Goal: Task Accomplishment & Management: Use online tool/utility

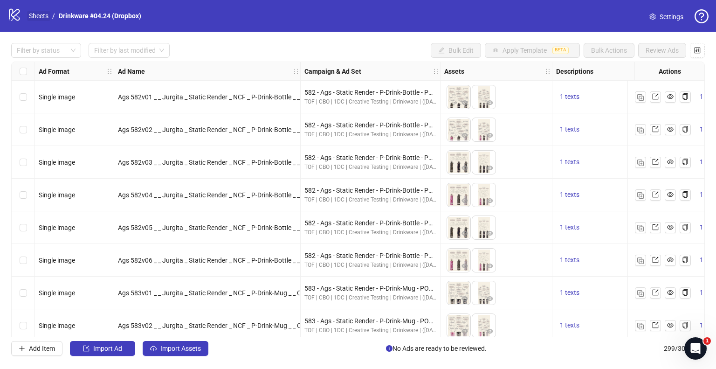
click at [43, 16] on link "Sheets" at bounding box center [38, 16] width 23 height 10
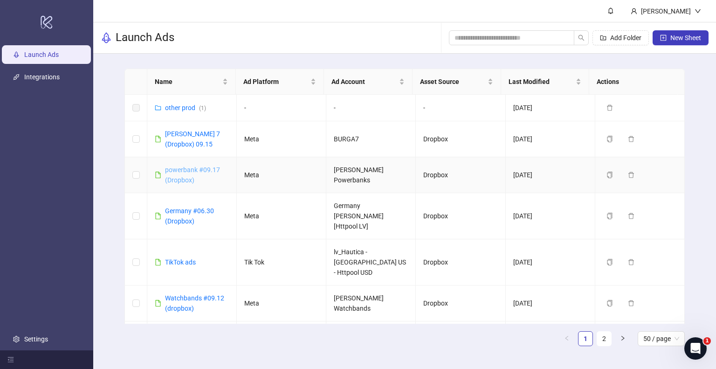
click at [182, 169] on link "powerbank #09.17 (Dropbox)" at bounding box center [192, 175] width 55 height 18
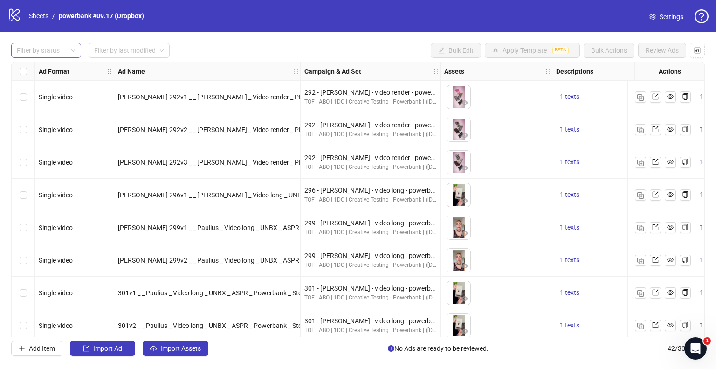
click at [68, 48] on div at bounding box center [41, 50] width 56 height 13
click at [58, 68] on div "Draft" at bounding box center [46, 69] width 55 height 10
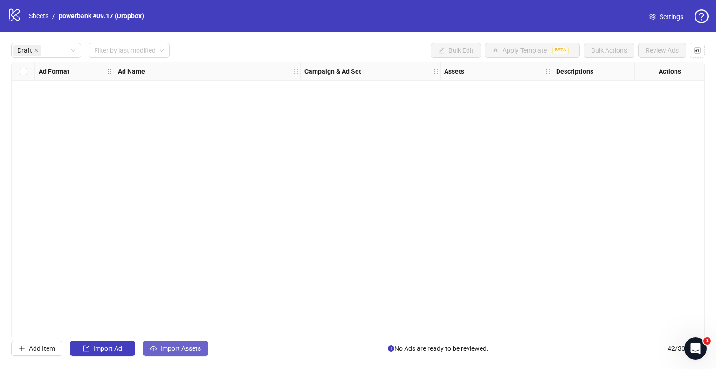
click at [171, 352] on button "Import Assets" at bounding box center [176, 348] width 66 height 15
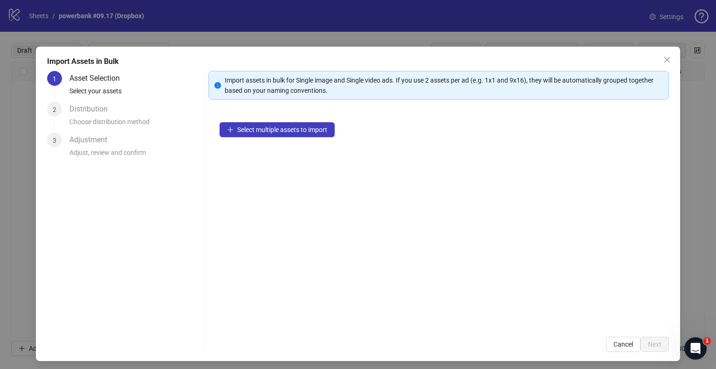
click at [296, 138] on div "Select multiple assets to import" at bounding box center [438, 218] width 461 height 214
click at [291, 132] on span "Select multiple assets to import" at bounding box center [282, 129] width 90 height 7
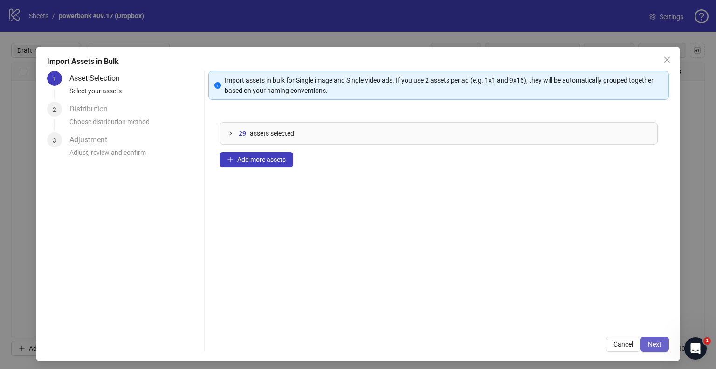
click at [653, 344] on span "Next" at bounding box center [655, 343] width 14 height 7
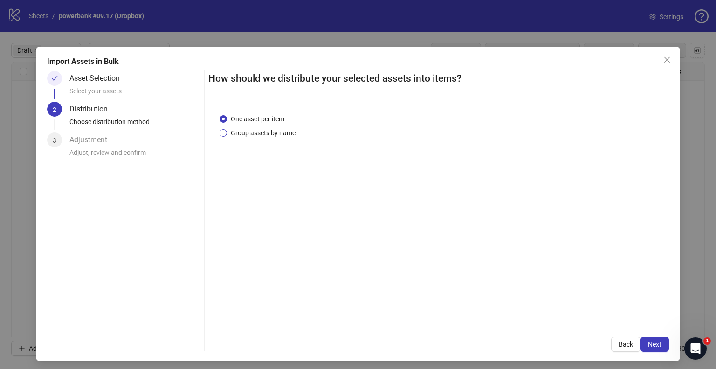
click at [251, 135] on span "Group assets by name" at bounding box center [263, 133] width 72 height 10
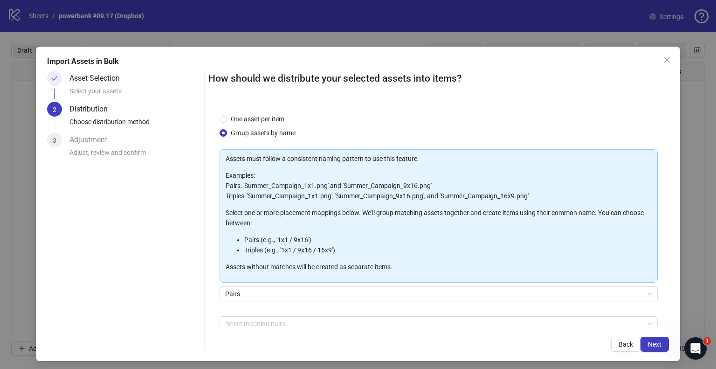
scroll to position [49, 0]
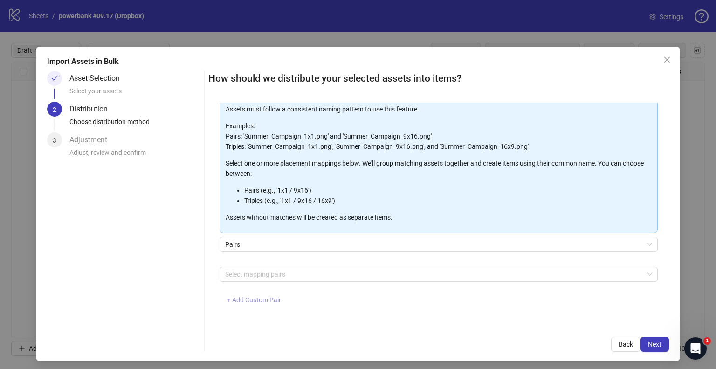
click at [251, 297] on span "+ Add Custom Pair" at bounding box center [254, 299] width 54 height 7
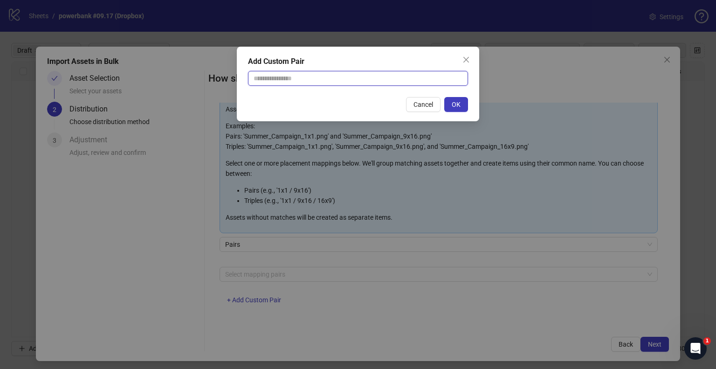
click at [381, 82] on input "text" at bounding box center [358, 78] width 220 height 15
type input "**********"
click at [456, 109] on button "OK" at bounding box center [456, 104] width 24 height 15
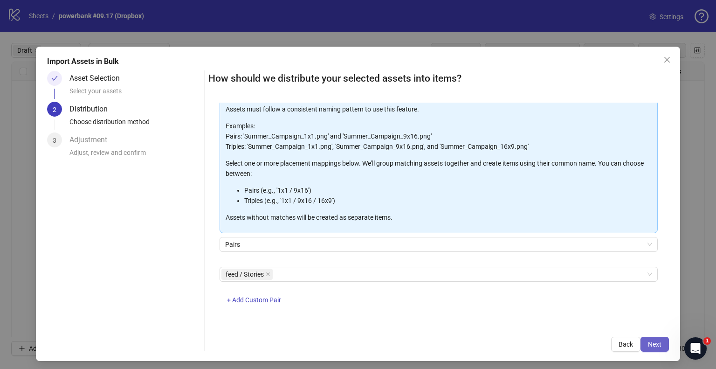
click at [644, 348] on button "Next" at bounding box center [654, 344] width 28 height 15
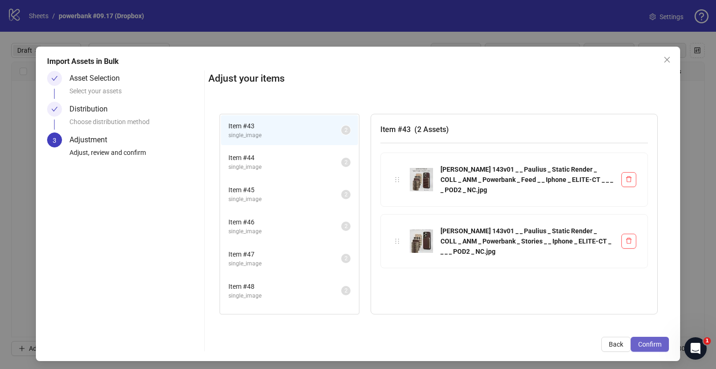
click at [646, 341] on span "Confirm" at bounding box center [649, 343] width 23 height 7
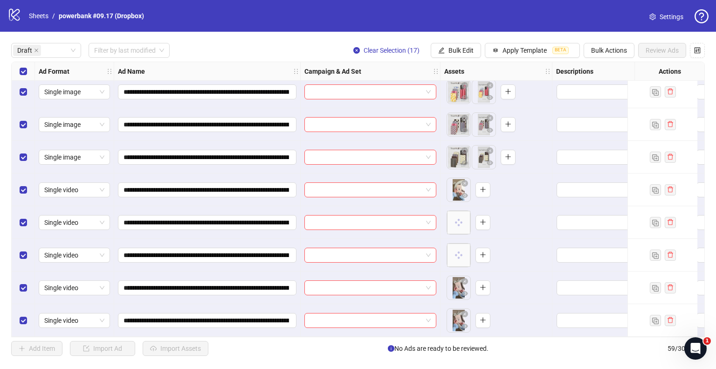
scroll to position [302, 0]
click at [451, 52] on span "Bulk Edit" at bounding box center [460, 50] width 25 height 7
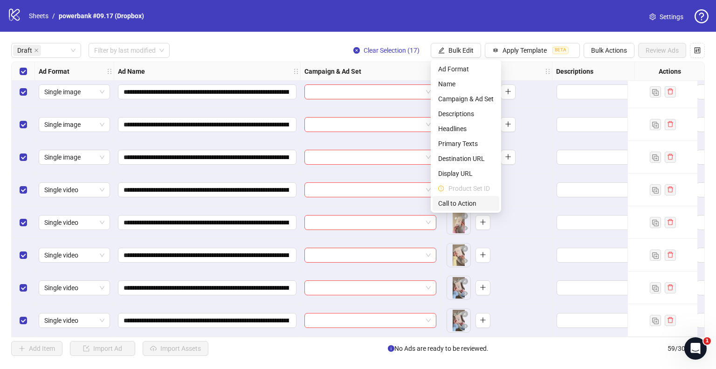
click at [451, 206] on span "Call to Action" at bounding box center [465, 203] width 55 height 10
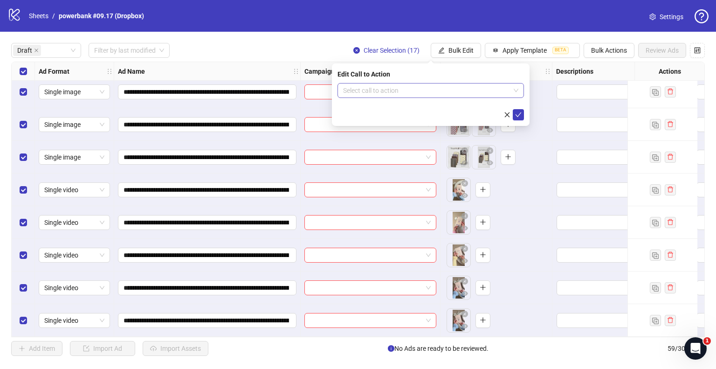
click at [401, 93] on input "search" at bounding box center [426, 90] width 167 height 14
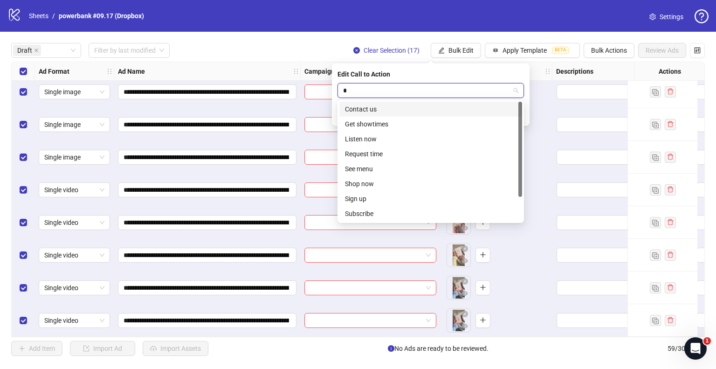
type input "**"
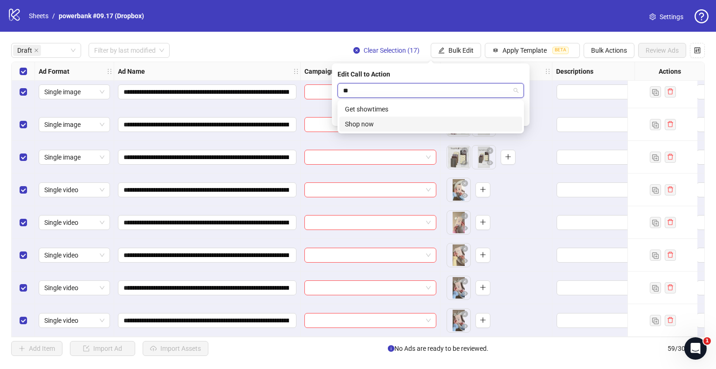
click at [384, 121] on div "Shop now" at bounding box center [431, 124] width 172 height 10
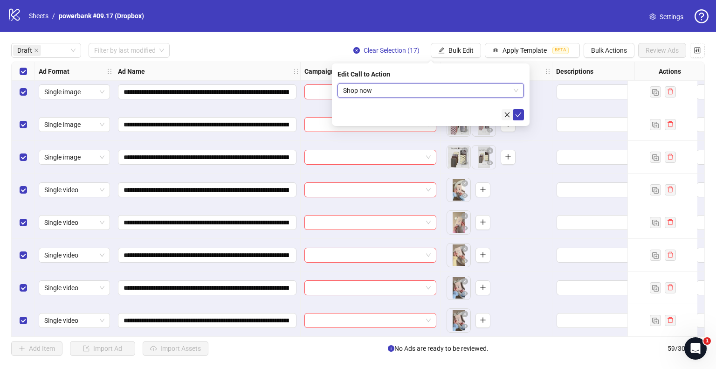
click at [512, 113] on button "button" at bounding box center [507, 114] width 11 height 11
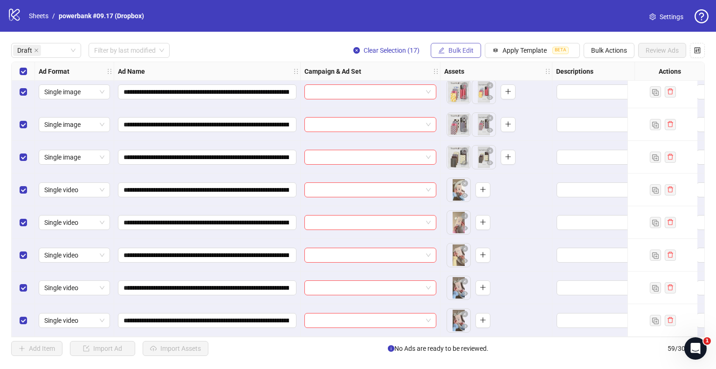
click at [456, 52] on span "Bulk Edit" at bounding box center [460, 50] width 25 height 7
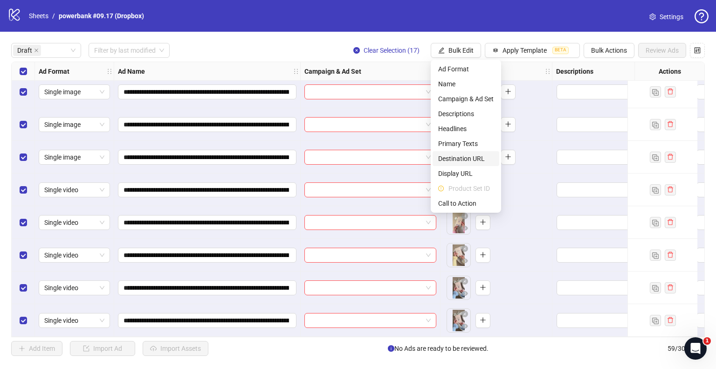
click at [455, 161] on span "Destination URL" at bounding box center [465, 158] width 55 height 10
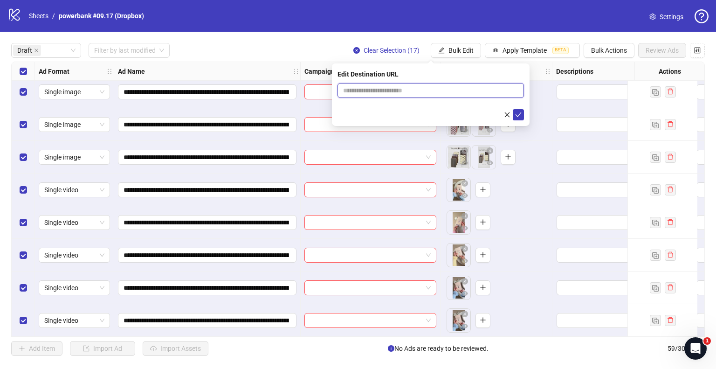
click at [377, 94] on input "text" at bounding box center [427, 90] width 168 height 10
paste input "**********"
type input "**********"
click at [517, 113] on icon "check" at bounding box center [518, 114] width 7 height 7
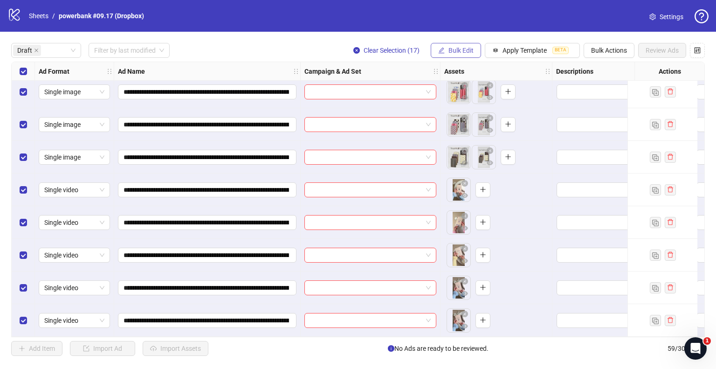
click at [462, 48] on span "Bulk Edit" at bounding box center [460, 50] width 25 height 7
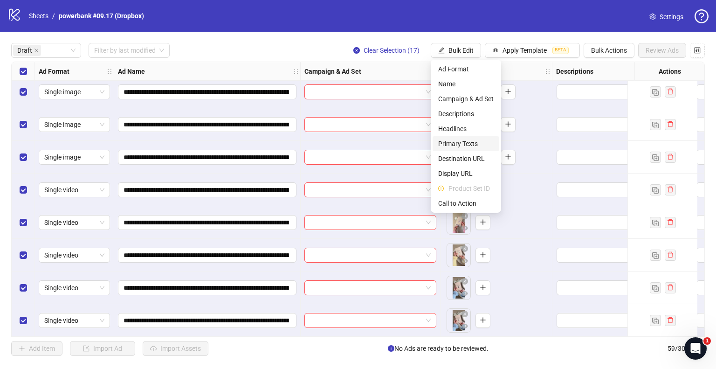
click at [455, 141] on span "Primary Texts" at bounding box center [465, 143] width 55 height 10
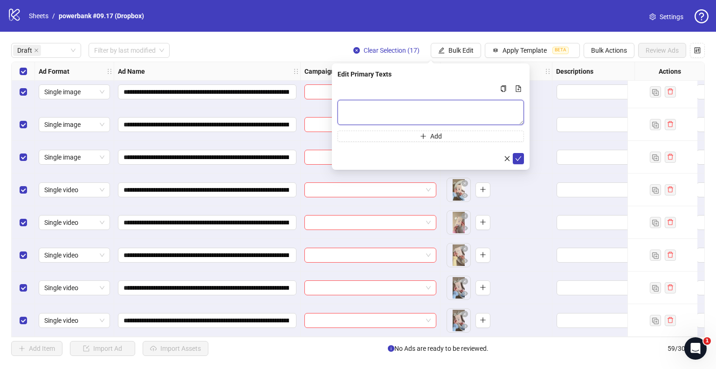
click at [407, 104] on textarea "Multi-text input container - paste or copy values" at bounding box center [430, 112] width 186 height 25
paste textarea "**********"
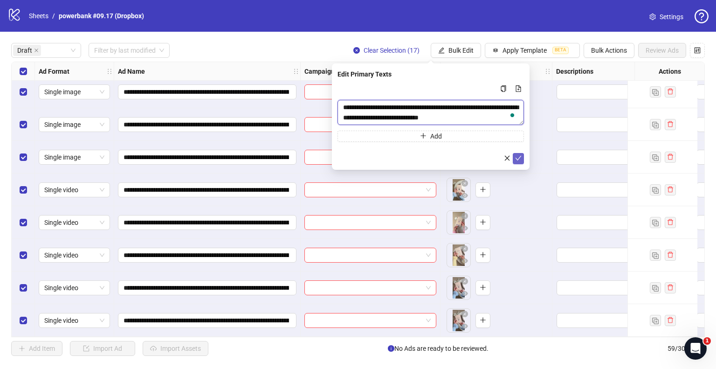
type textarea "**********"
click at [518, 158] on icon "check" at bounding box center [518, 158] width 7 height 7
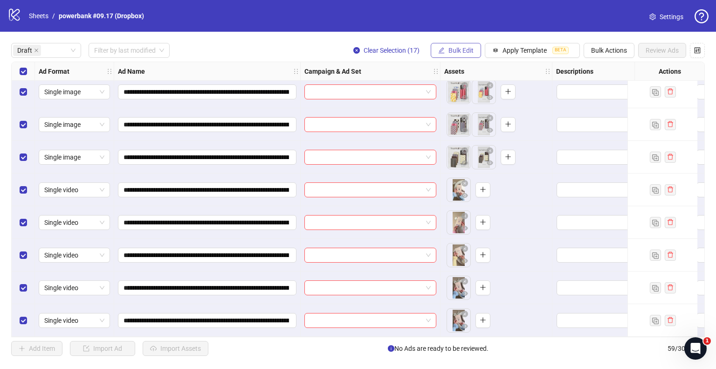
click at [447, 46] on button "Bulk Edit" at bounding box center [456, 50] width 50 height 15
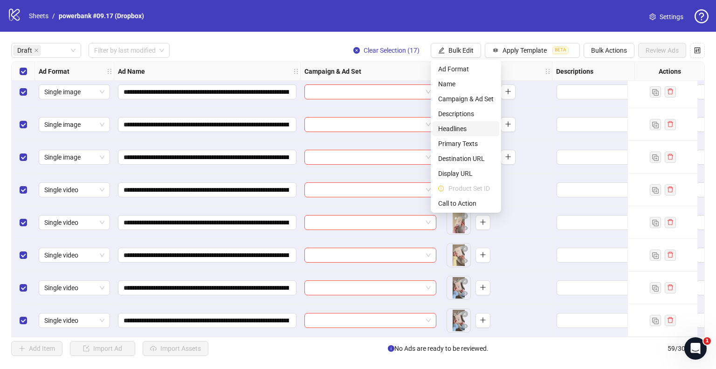
click at [447, 130] on span "Headlines" at bounding box center [465, 129] width 55 height 10
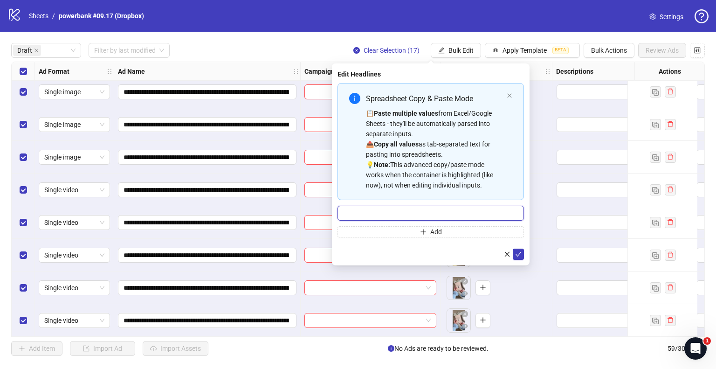
click at [405, 216] on input "Multi-input container - paste or copy values" at bounding box center [430, 213] width 186 height 15
paste input "**********"
type input "**********"
click at [517, 251] on icon "check" at bounding box center [518, 254] width 7 height 7
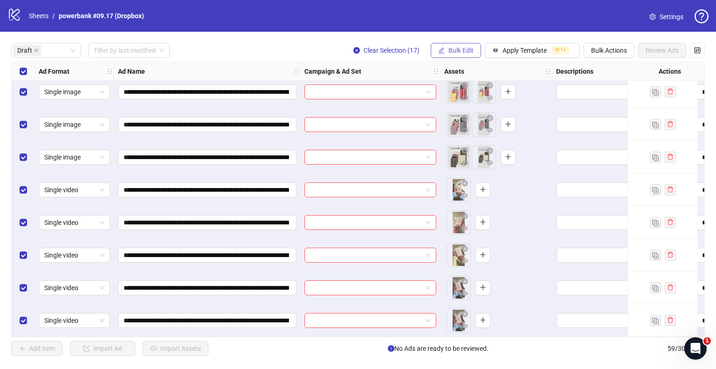
click at [468, 54] on span "Bulk Edit" at bounding box center [460, 50] width 25 height 7
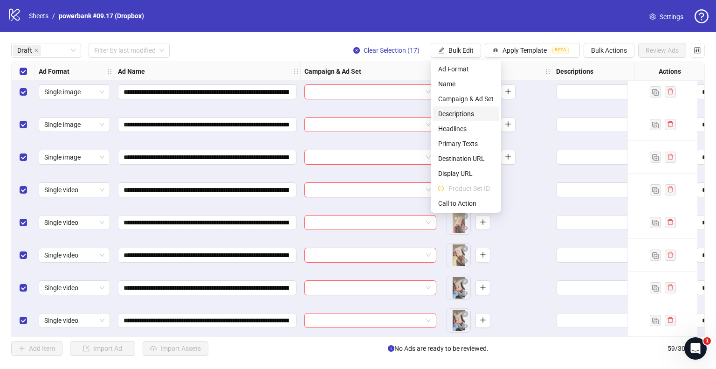
click at [454, 111] on span "Descriptions" at bounding box center [465, 114] width 55 height 10
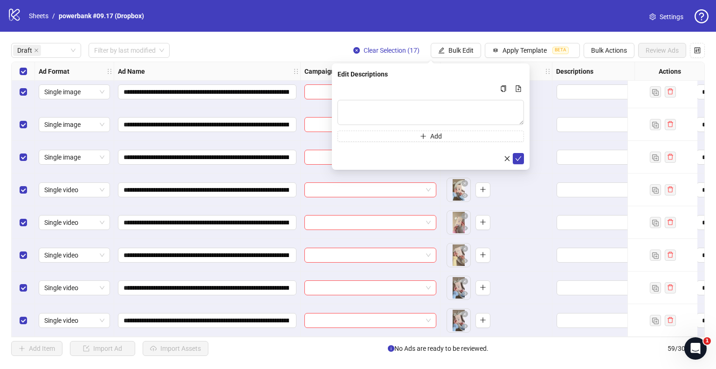
click at [403, 98] on div "Add" at bounding box center [430, 112] width 186 height 59
click at [406, 103] on textarea "Multi-text input container - paste or copy values" at bounding box center [430, 112] width 186 height 25
paste textarea "**********"
type textarea "**********"
click at [521, 158] on icon "check" at bounding box center [518, 158] width 7 height 7
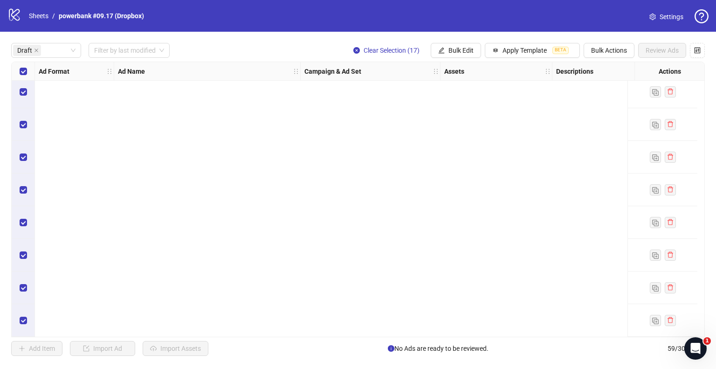
scroll to position [0, 0]
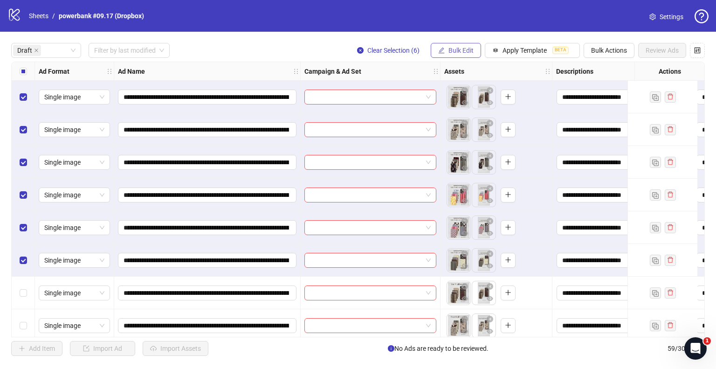
click at [465, 50] on span "Bulk Edit" at bounding box center [460, 50] width 25 height 7
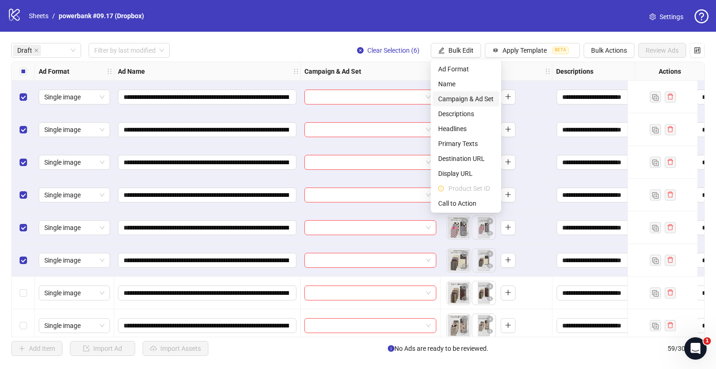
click at [467, 100] on span "Campaign & Ad Set" at bounding box center [465, 99] width 55 height 10
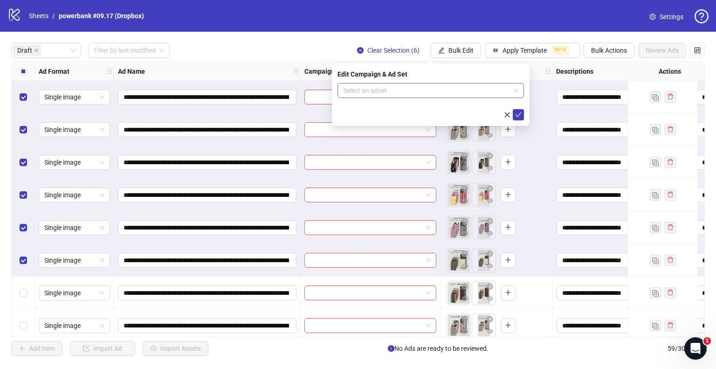
click at [416, 89] on input "search" at bounding box center [426, 90] width 167 height 14
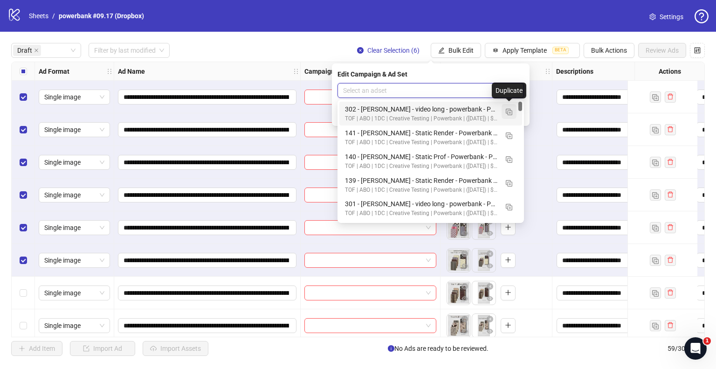
click at [510, 110] on img "button" at bounding box center [509, 112] width 7 height 7
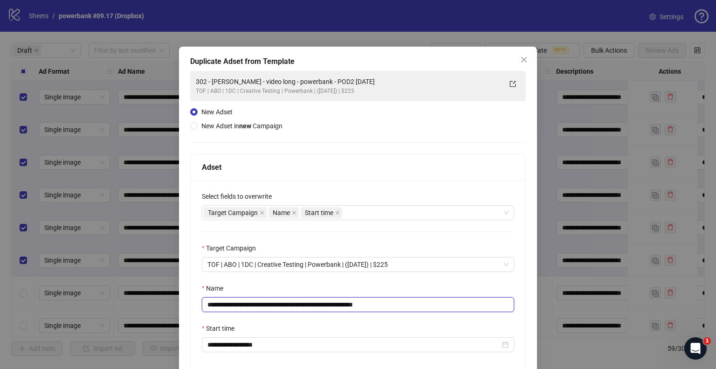
drag, startPoint x: 331, startPoint y: 306, endPoint x: 149, endPoint y: 286, distance: 183.8
click at [149, 286] on div "**********" at bounding box center [358, 184] width 716 height 369
paste input "*****"
drag, startPoint x: 386, startPoint y: 302, endPoint x: 459, endPoint y: 301, distance: 72.7
click at [459, 301] on input "**********" at bounding box center [358, 304] width 312 height 15
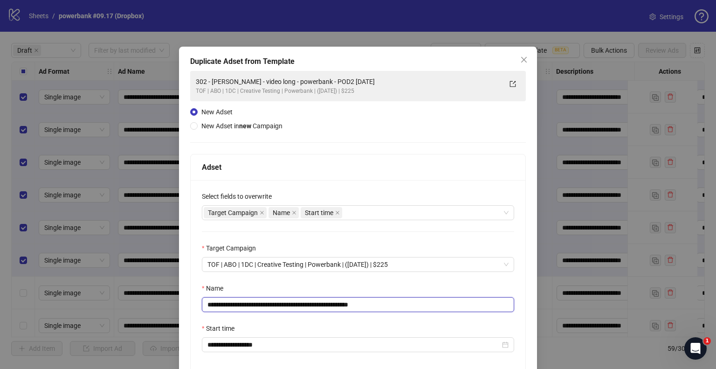
scroll to position [79, 0]
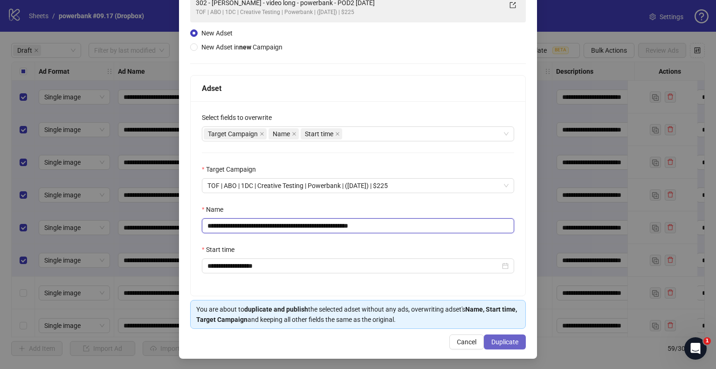
type input "**********"
click at [492, 335] on button "Duplicate" at bounding box center [505, 341] width 42 height 15
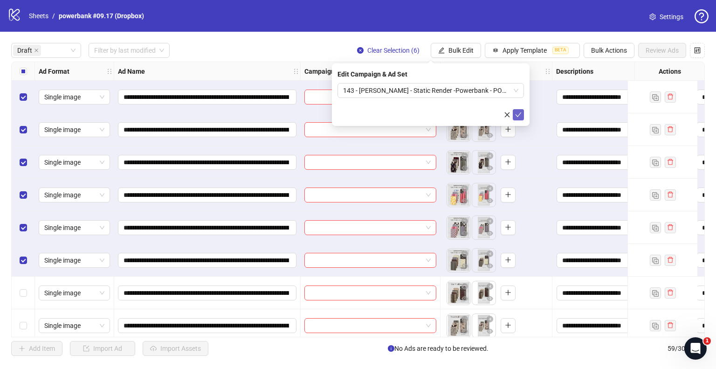
click at [521, 113] on icon "check" at bounding box center [518, 114] width 7 height 7
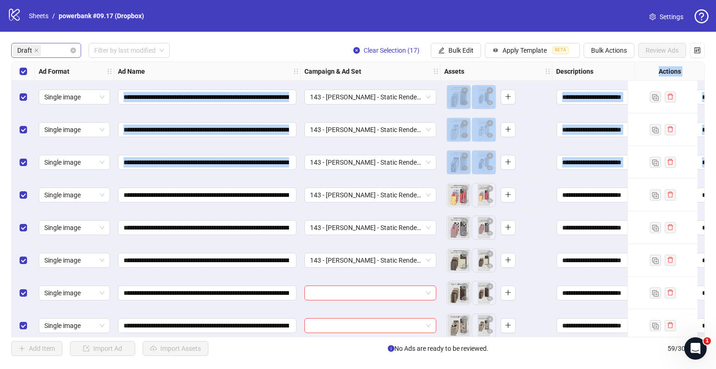
drag, startPoint x: 76, startPoint y: 210, endPoint x: 47, endPoint y: 57, distance: 155.3
click at [47, 57] on div "**********" at bounding box center [358, 199] width 716 height 335
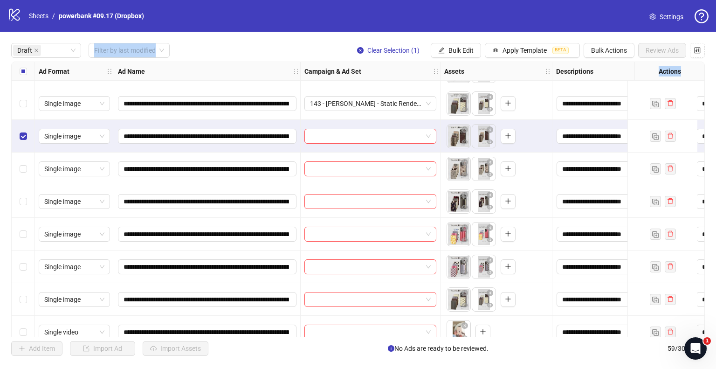
scroll to position [163, 0]
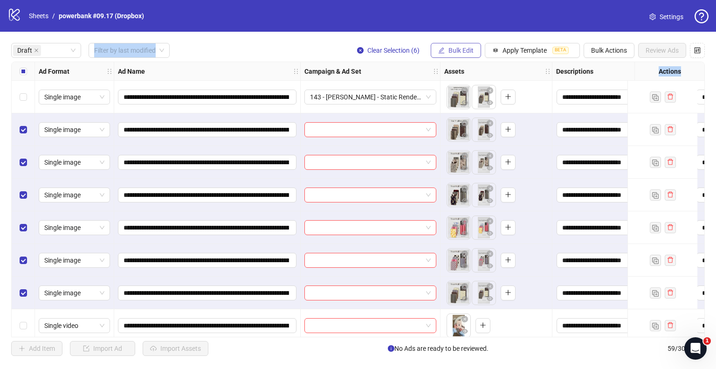
click at [461, 53] on span "Bulk Edit" at bounding box center [460, 50] width 25 height 7
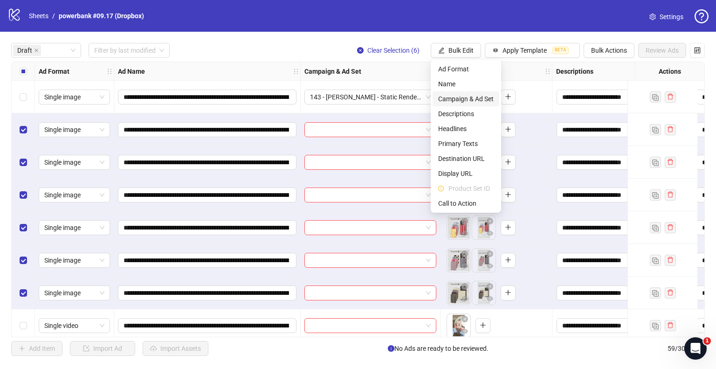
click at [457, 95] on span "Campaign & Ad Set" at bounding box center [465, 99] width 55 height 10
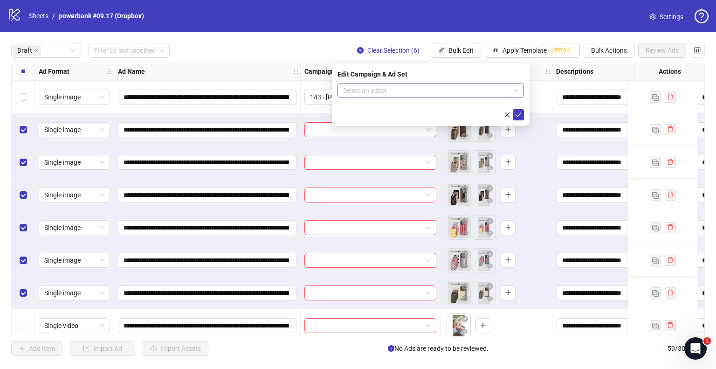
click at [433, 90] on input "search" at bounding box center [426, 90] width 167 height 14
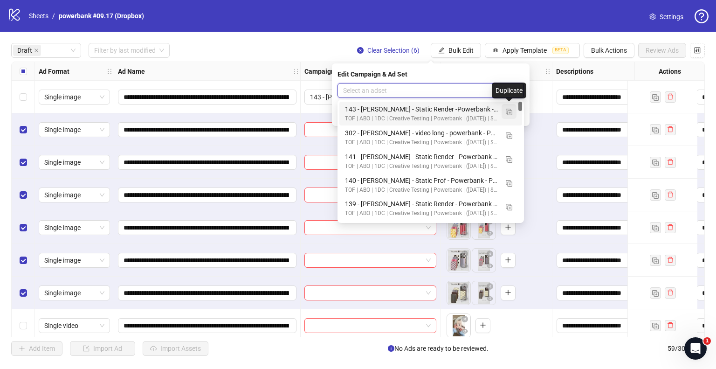
click at [512, 112] on img "button" at bounding box center [509, 112] width 7 height 7
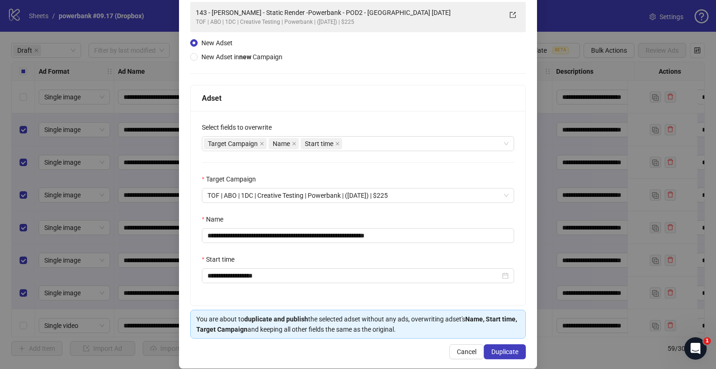
scroll to position [71, 0]
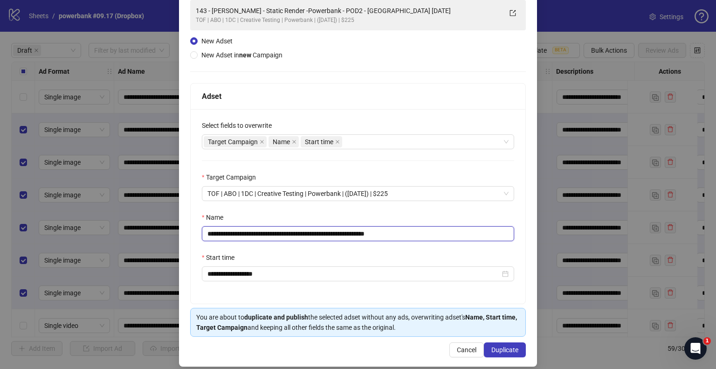
click at [217, 235] on input "**********" at bounding box center [358, 233] width 312 height 15
drag, startPoint x: 388, startPoint y: 233, endPoint x: 456, endPoint y: 234, distance: 67.6
click at [456, 234] on input "**********" at bounding box center [358, 233] width 312 height 15
type input "**********"
click at [491, 348] on span "Duplicate" at bounding box center [504, 349] width 27 height 7
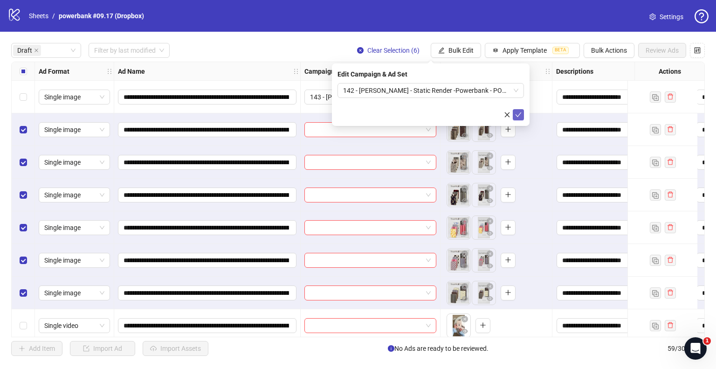
click at [520, 111] on span "submit" at bounding box center [518, 114] width 7 height 7
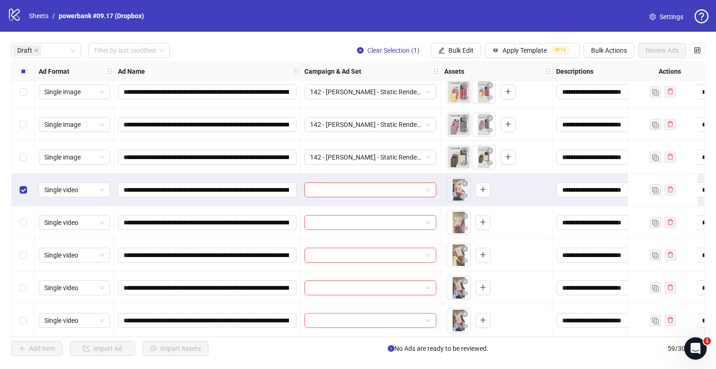
scroll to position [302, 0]
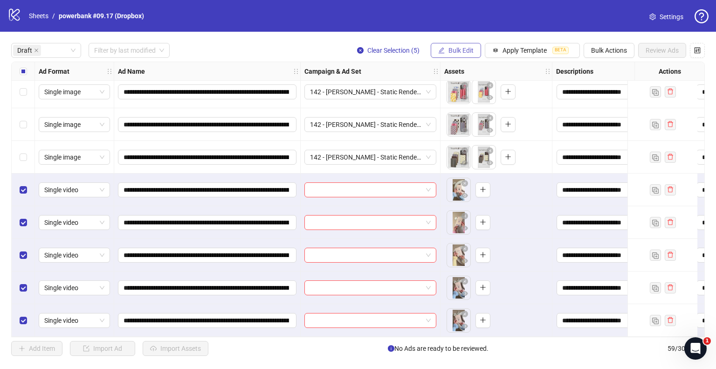
click at [452, 44] on button "Bulk Edit" at bounding box center [456, 50] width 50 height 15
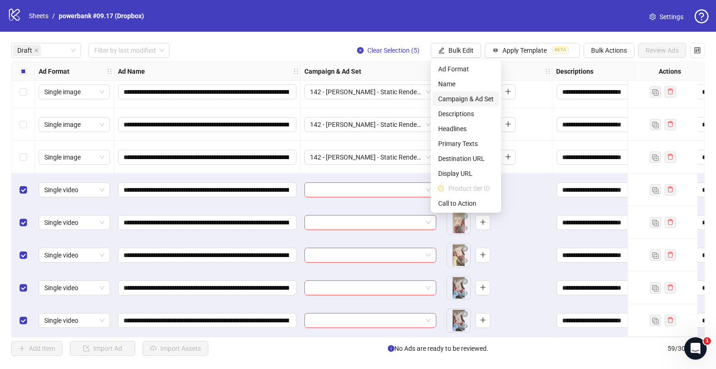
click at [459, 99] on span "Campaign & Ad Set" at bounding box center [465, 99] width 55 height 10
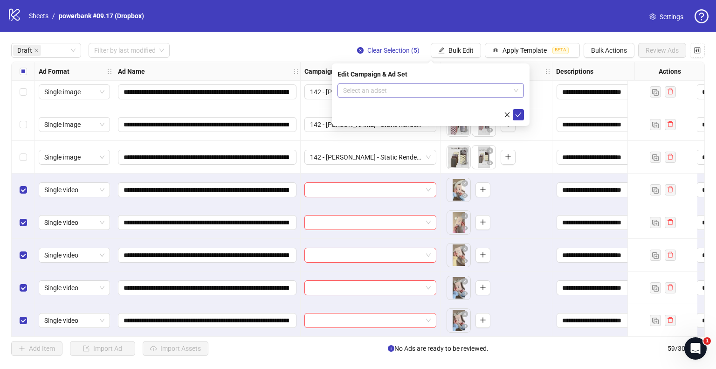
click at [402, 84] on input "search" at bounding box center [426, 90] width 167 height 14
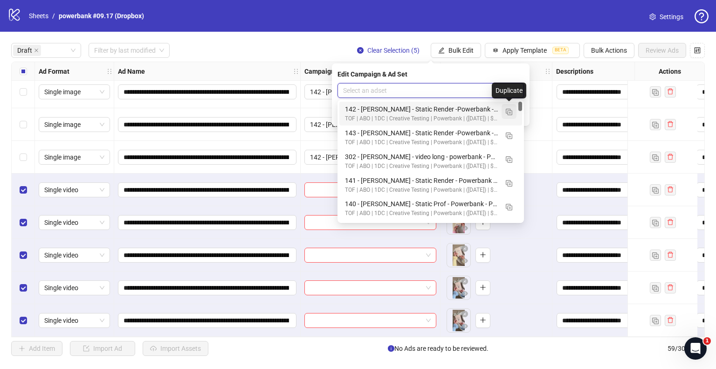
click at [510, 111] on img "button" at bounding box center [509, 112] width 7 height 7
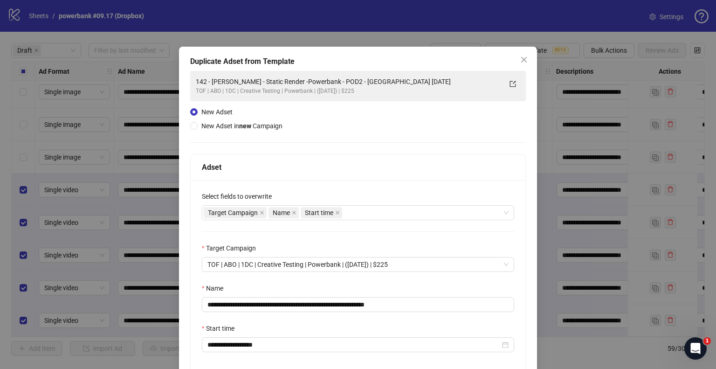
scroll to position [79, 0]
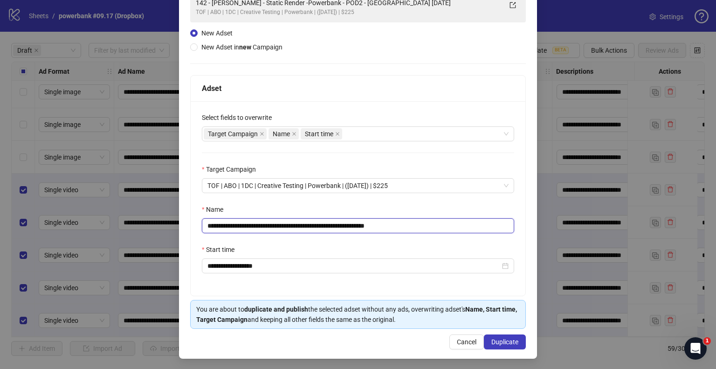
drag, startPoint x: 351, startPoint y: 223, endPoint x: 155, endPoint y: 199, distance: 197.7
click at [155, 199] on div "**********" at bounding box center [358, 184] width 716 height 369
paste input "text"
drag, startPoint x: 367, startPoint y: 223, endPoint x: 461, endPoint y: 214, distance: 94.6
click at [461, 214] on div "**********" at bounding box center [358, 218] width 312 height 29
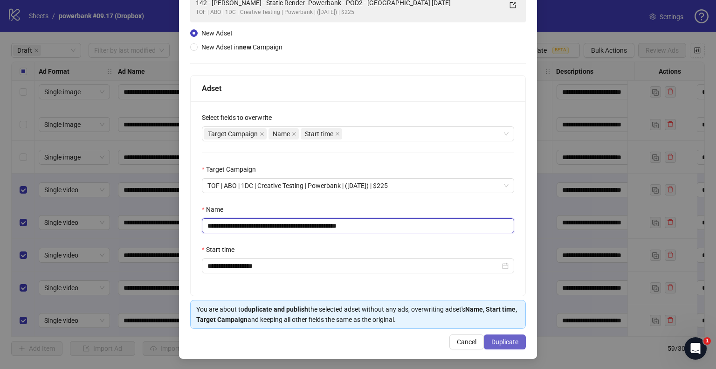
type input "**********"
click at [500, 341] on span "Duplicate" at bounding box center [504, 341] width 27 height 7
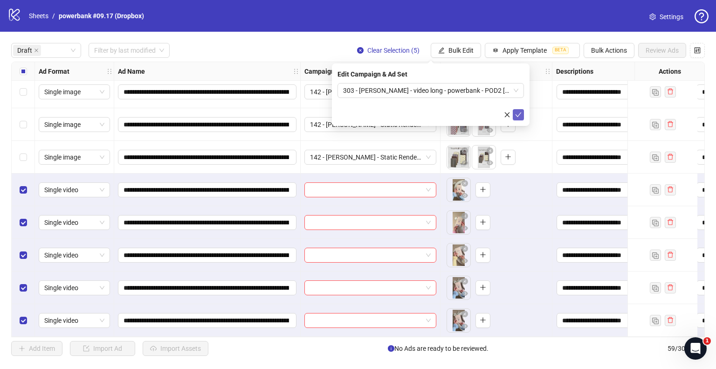
click at [521, 114] on icon "check" at bounding box center [518, 114] width 7 height 7
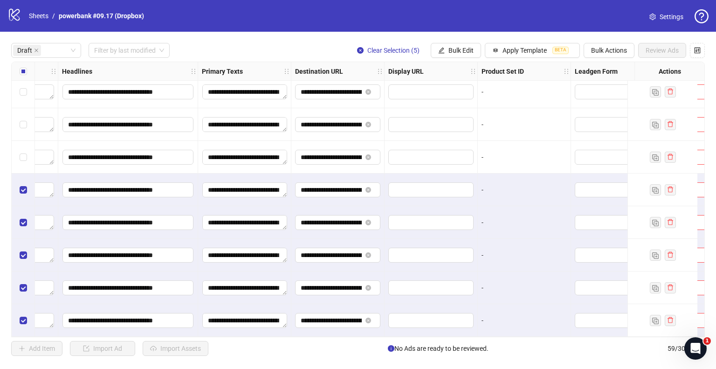
scroll to position [302, 839]
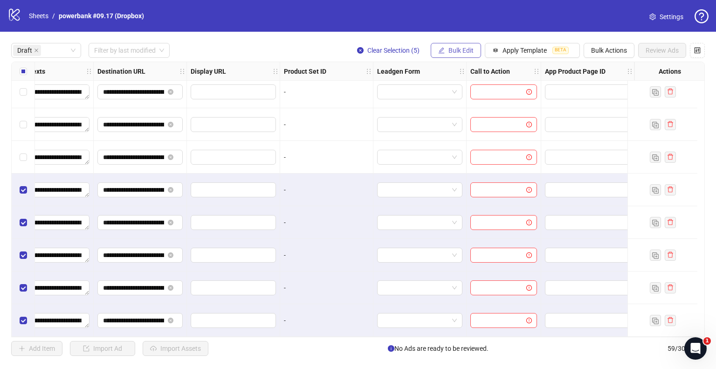
click at [447, 51] on button "Bulk Edit" at bounding box center [456, 50] width 50 height 15
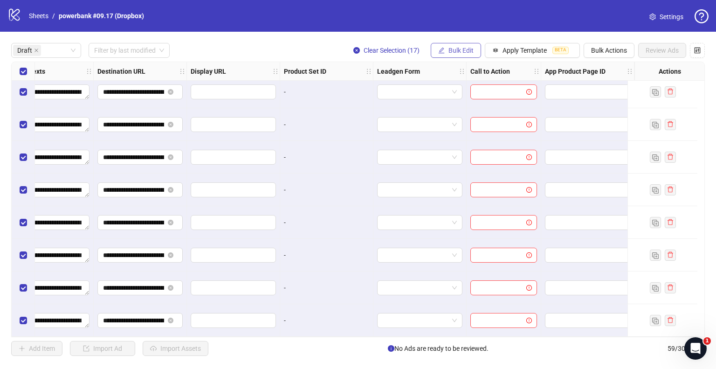
click at [472, 50] on span "Bulk Edit" at bounding box center [460, 50] width 25 height 7
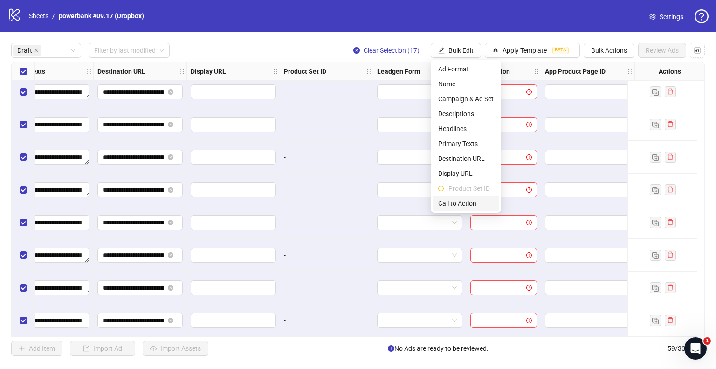
click at [444, 203] on span "Call to Action" at bounding box center [465, 203] width 55 height 10
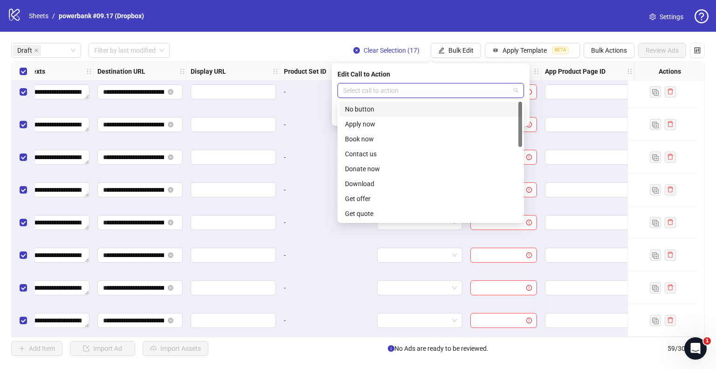
click at [403, 91] on input "search" at bounding box center [426, 90] width 167 height 14
type input "**"
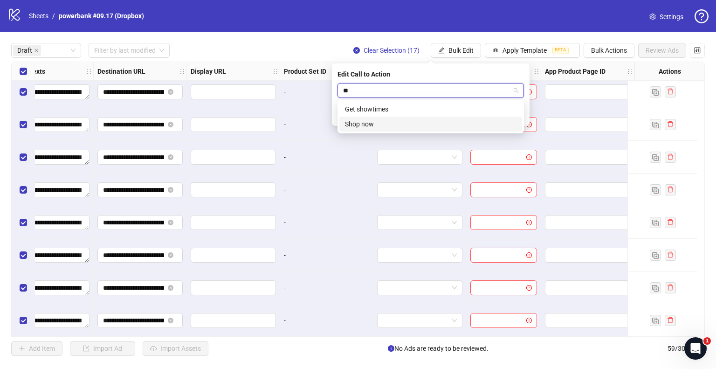
click at [388, 125] on div "Shop now" at bounding box center [431, 124] width 172 height 10
click at [519, 114] on icon "check" at bounding box center [518, 114] width 7 height 7
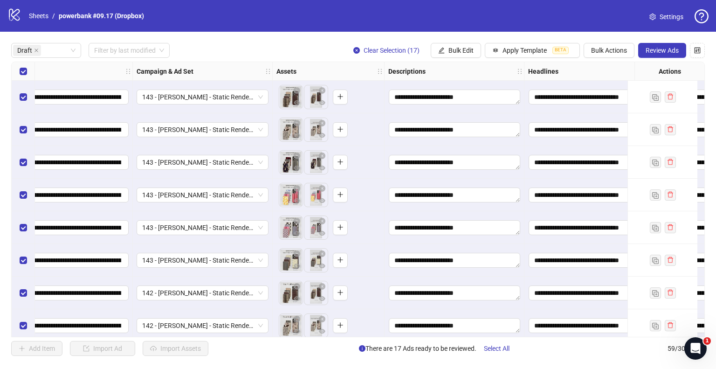
scroll to position [0, 0]
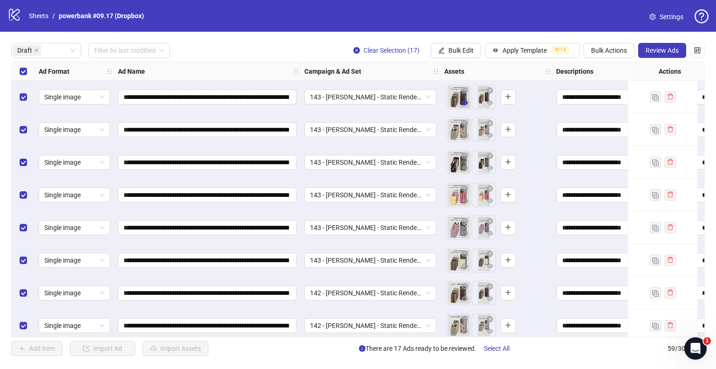
click at [461, 103] on button "button" at bounding box center [464, 102] width 11 height 11
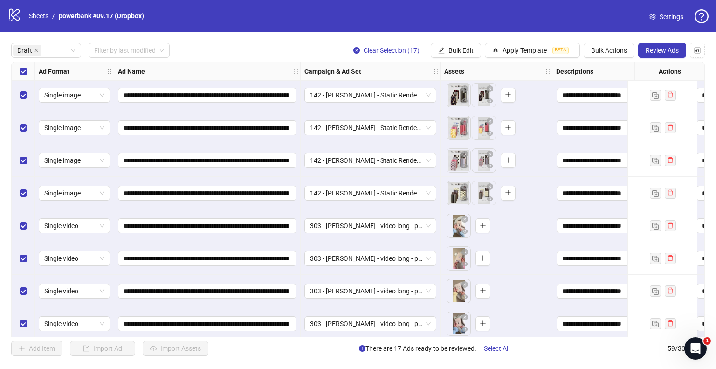
scroll to position [302, 0]
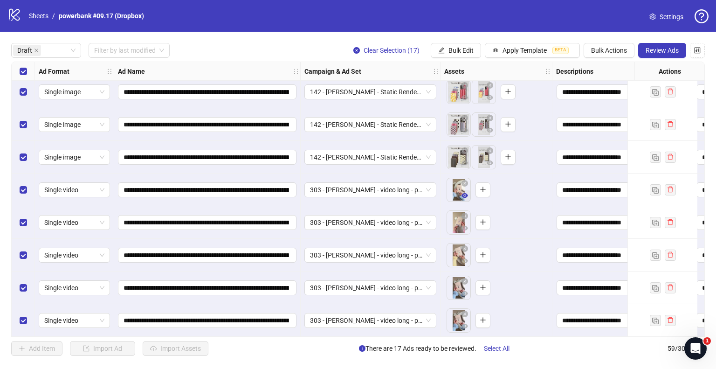
click at [466, 194] on icon "eye" at bounding box center [464, 195] width 7 height 7
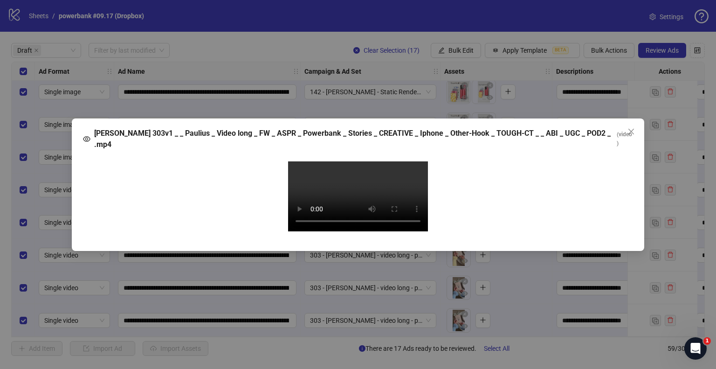
click at [362, 206] on video "Your browser does not support the video tag." at bounding box center [358, 196] width 140 height 70
click at [627, 128] on icon "close" at bounding box center [630, 131] width 7 height 7
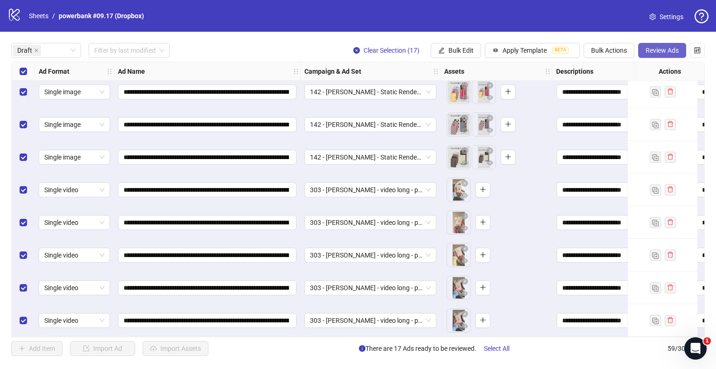
click at [666, 54] on span "Review Ads" at bounding box center [662, 50] width 33 height 7
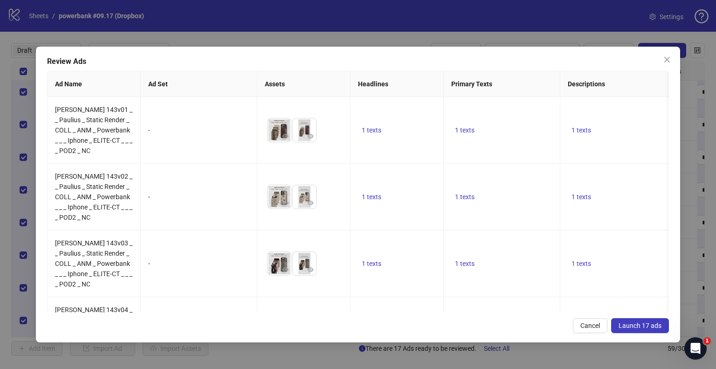
click at [623, 325] on span "Launch 17 ads" at bounding box center [640, 325] width 43 height 7
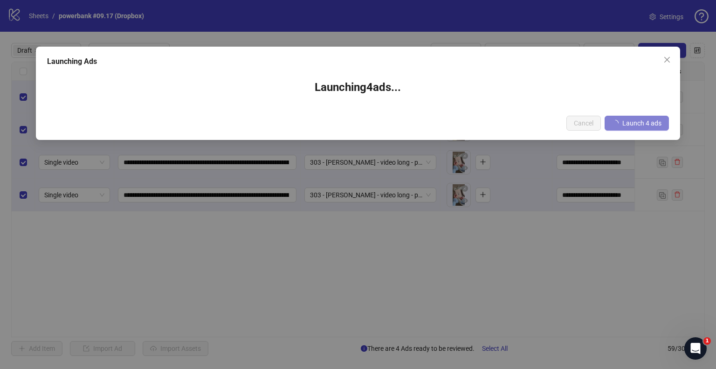
scroll to position [0, 0]
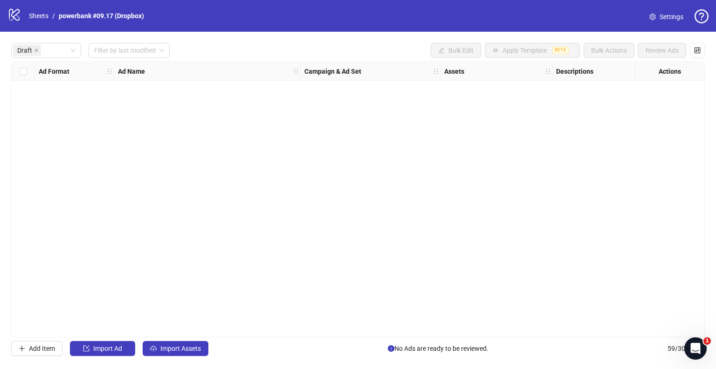
click at [40, 10] on div "logo/logo-mobile Sheets / powerbank #09.17 (Dropbox)" at bounding box center [77, 15] width 140 height 17
click at [40, 14] on link "Sheets" at bounding box center [38, 16] width 23 height 10
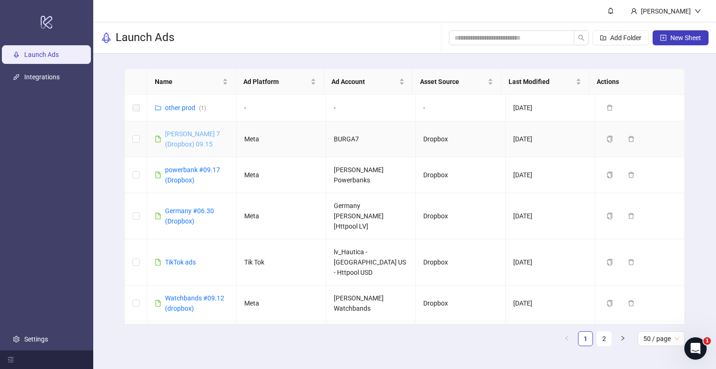
click at [188, 133] on link "[PERSON_NAME] 7 (Dropbox) 09.15" at bounding box center [192, 139] width 55 height 18
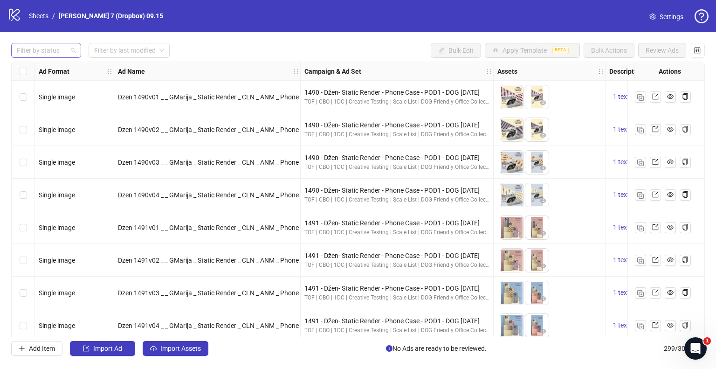
click at [55, 48] on div at bounding box center [41, 50] width 56 height 13
click at [47, 65] on div "Draft" at bounding box center [46, 69] width 55 height 10
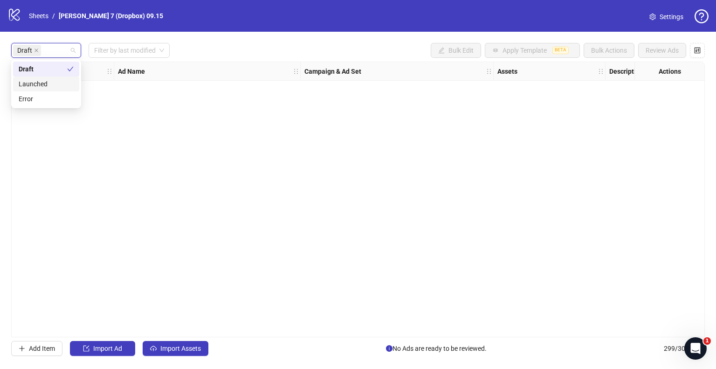
click at [179, 356] on button "Import Assets" at bounding box center [176, 348] width 66 height 15
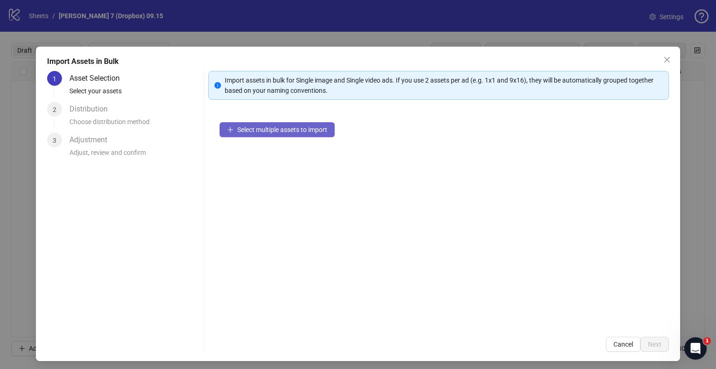
click at [242, 131] on span "Select multiple assets to import" at bounding box center [282, 129] width 90 height 7
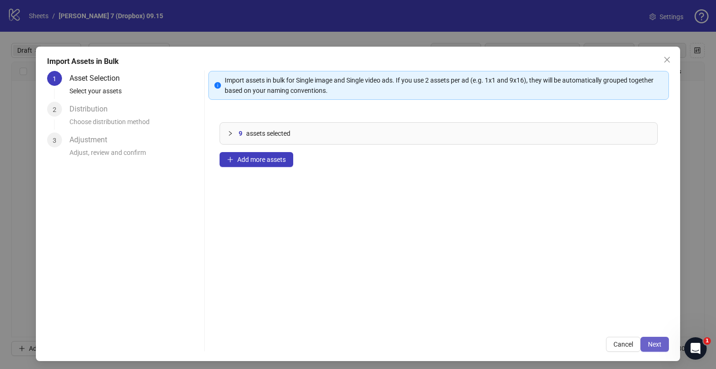
click at [653, 346] on span "Next" at bounding box center [655, 343] width 14 height 7
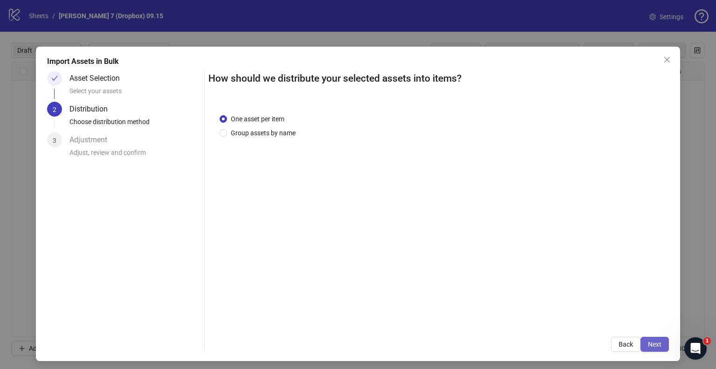
click at [647, 350] on button "Next" at bounding box center [654, 344] width 28 height 15
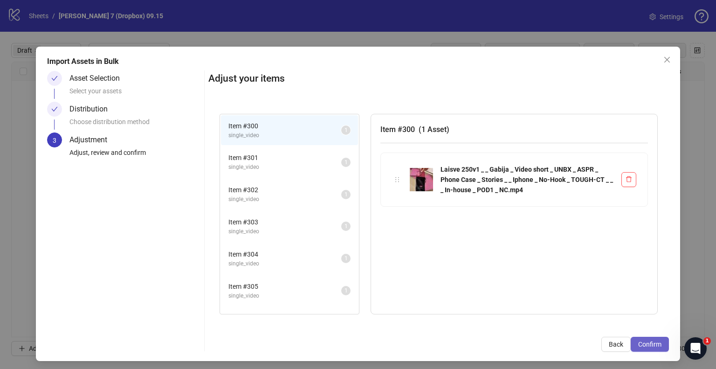
click at [645, 347] on span "Confirm" at bounding box center [649, 343] width 23 height 7
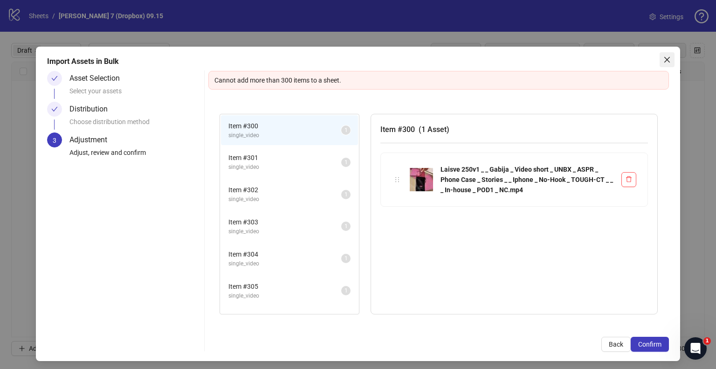
click at [663, 57] on icon "close" at bounding box center [666, 59] width 7 height 7
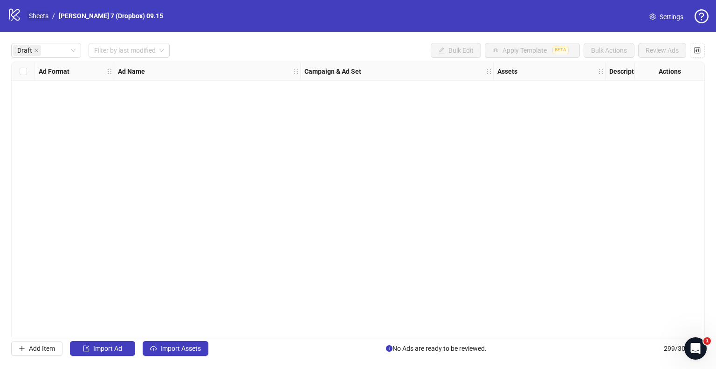
click at [35, 17] on link "Sheets" at bounding box center [38, 16] width 23 height 10
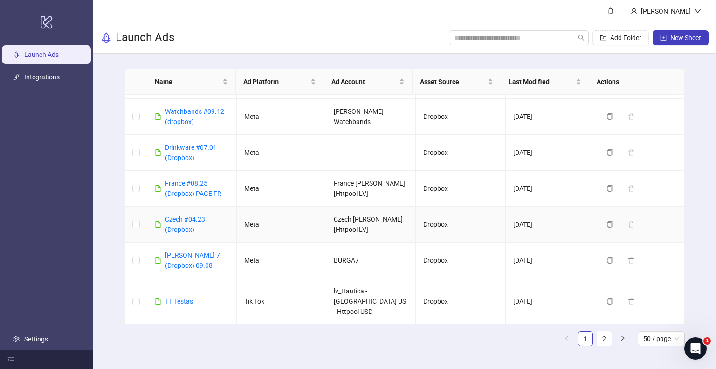
scroll to position [196, 0]
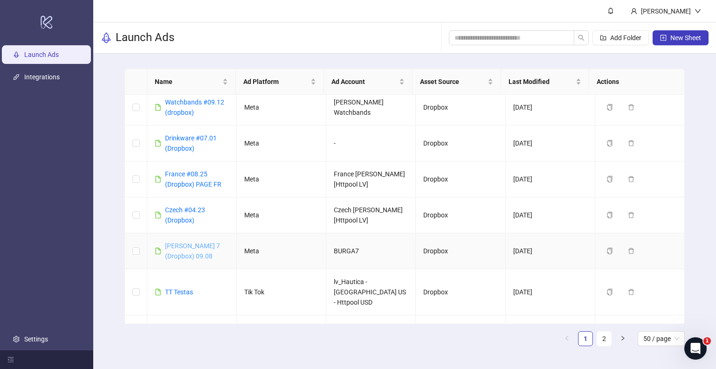
click at [175, 242] on link "[PERSON_NAME] 7 (Dropbox) 09.08" at bounding box center [192, 251] width 55 height 18
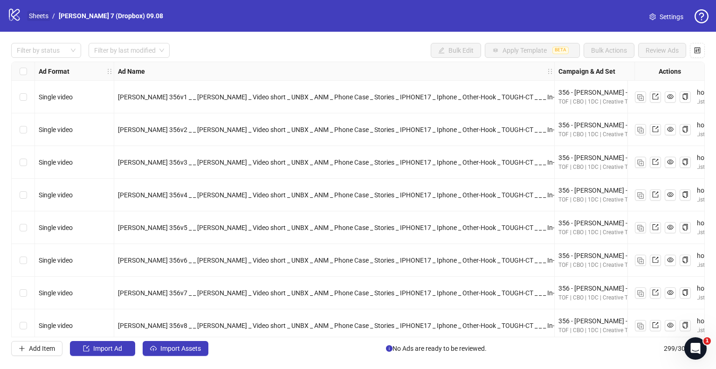
click at [41, 14] on link "Sheets" at bounding box center [38, 16] width 23 height 10
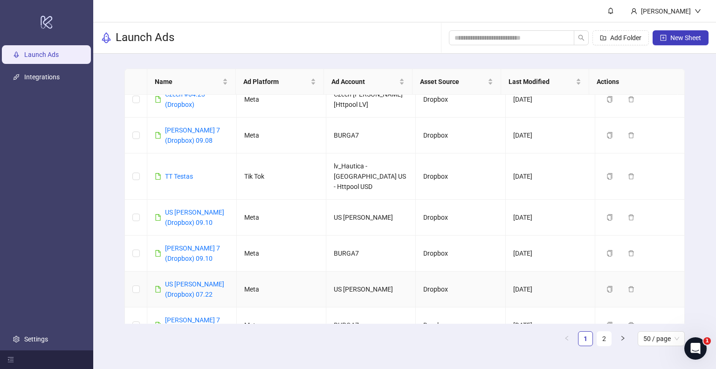
scroll to position [311, 0]
click at [177, 244] on link "[PERSON_NAME] 7 (Dropbox) 09.10" at bounding box center [192, 253] width 55 height 18
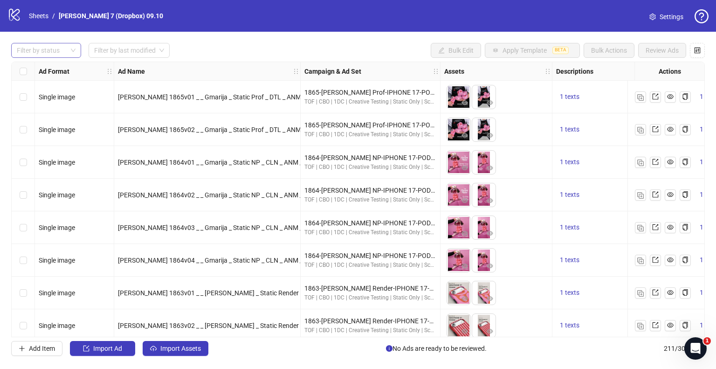
click at [62, 50] on div at bounding box center [41, 50] width 56 height 13
click at [57, 69] on div "Draft" at bounding box center [46, 69] width 55 height 10
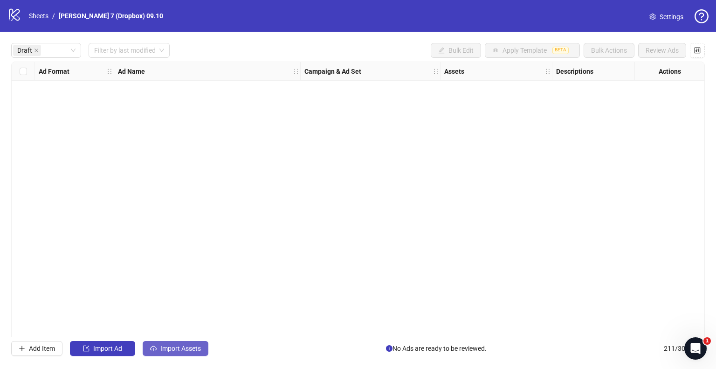
click at [177, 349] on span "Import Assets" at bounding box center [180, 347] width 41 height 7
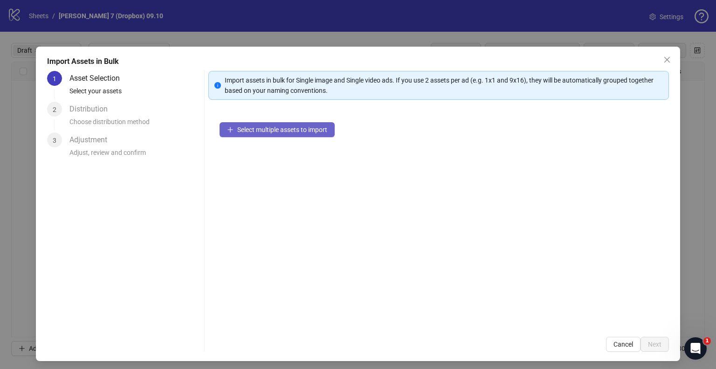
click at [243, 131] on span "Select multiple assets to import" at bounding box center [282, 129] width 90 height 7
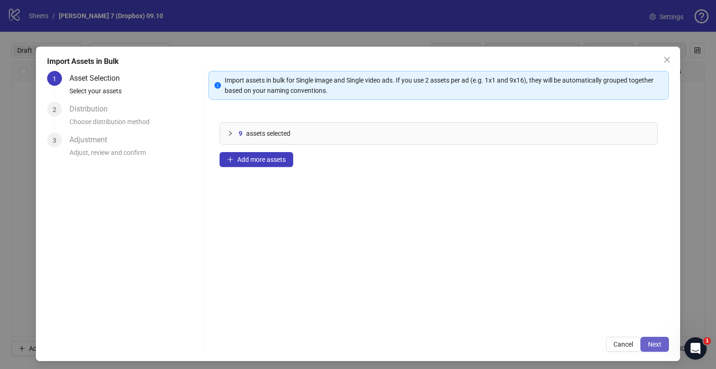
click at [648, 344] on span "Next" at bounding box center [655, 343] width 14 height 7
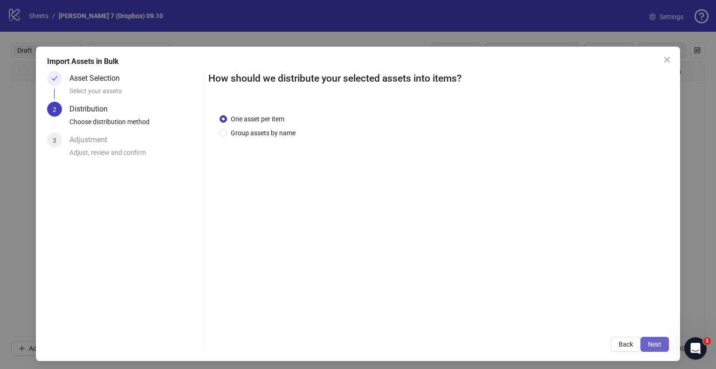
click at [655, 344] on button "Next" at bounding box center [654, 344] width 28 height 15
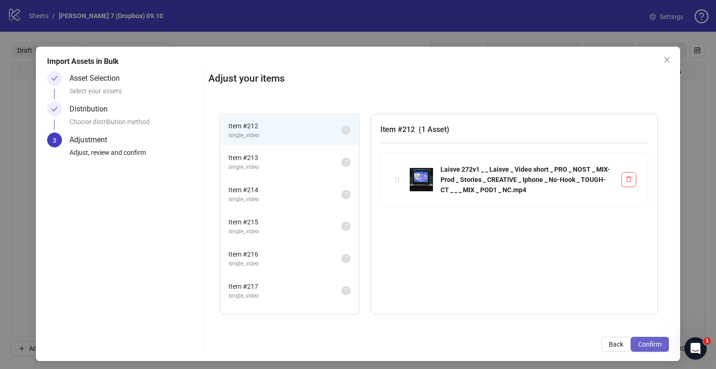
click at [645, 343] on span "Confirm" at bounding box center [649, 343] width 23 height 7
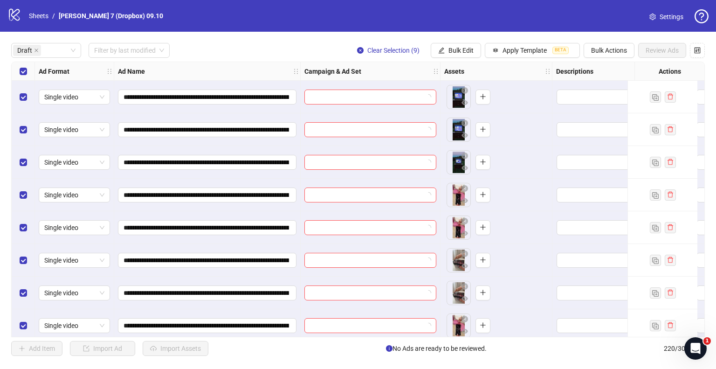
scroll to position [41, 0]
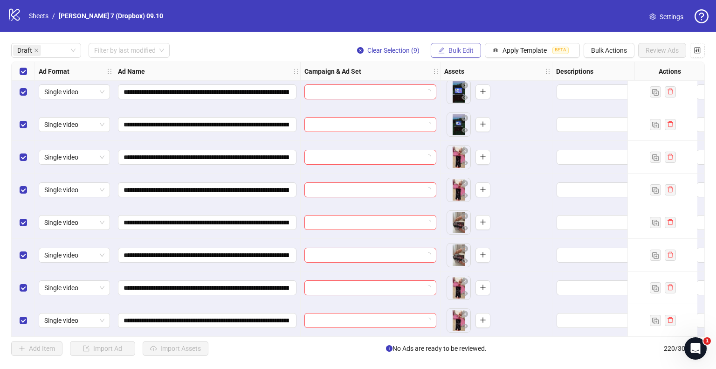
click at [458, 44] on button "Bulk Edit" at bounding box center [456, 50] width 50 height 15
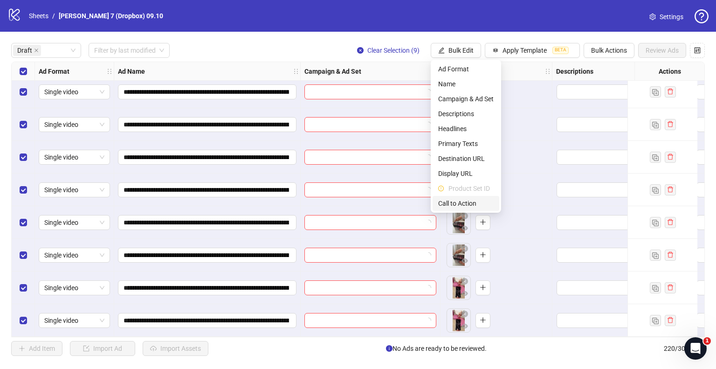
click at [461, 205] on span "Call to Action" at bounding box center [465, 203] width 55 height 10
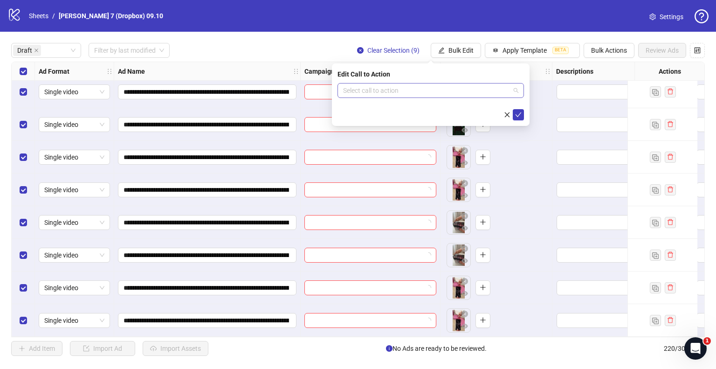
click at [386, 88] on input "search" at bounding box center [426, 90] width 167 height 14
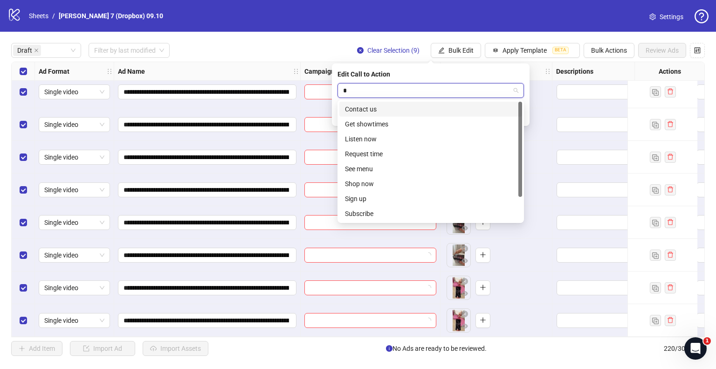
type input "**"
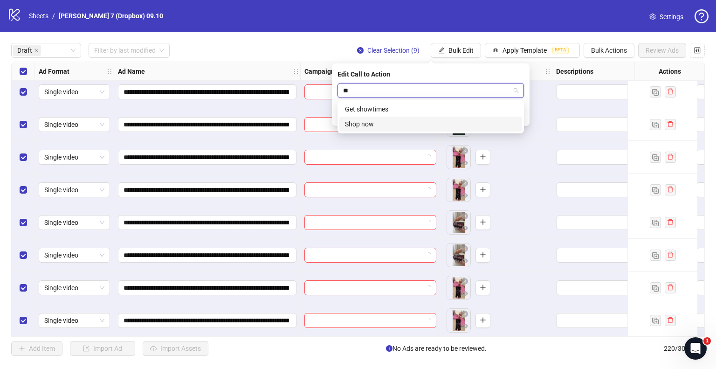
click at [372, 122] on div "Shop now" at bounding box center [431, 124] width 172 height 10
click at [518, 114] on icon "check" at bounding box center [518, 114] width 7 height 7
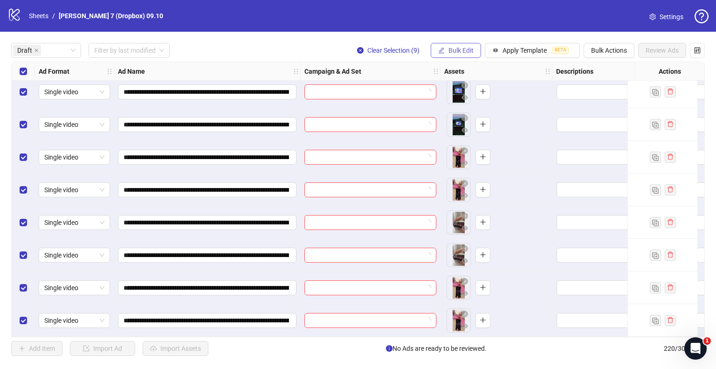
click at [462, 54] on button "Bulk Edit" at bounding box center [456, 50] width 50 height 15
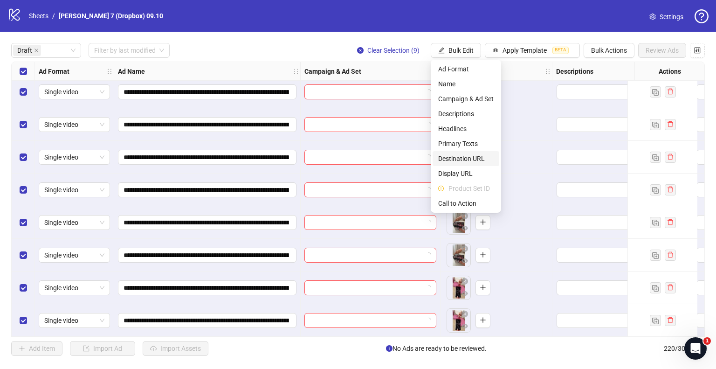
click at [464, 157] on span "Destination URL" at bounding box center [465, 158] width 55 height 10
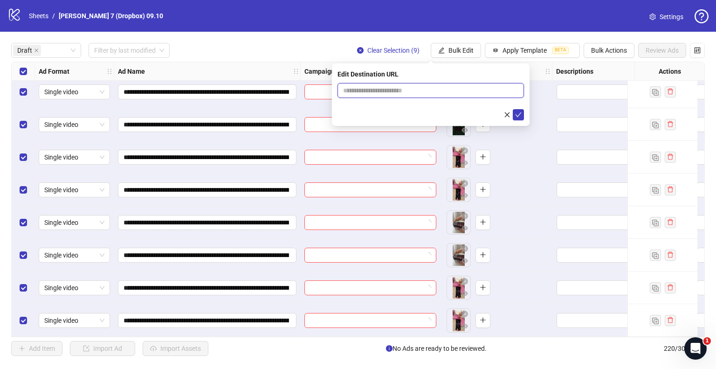
click at [398, 89] on input "text" at bounding box center [427, 90] width 168 height 10
type input "**********"
click at [519, 114] on icon "check" at bounding box center [519, 114] width 6 height 5
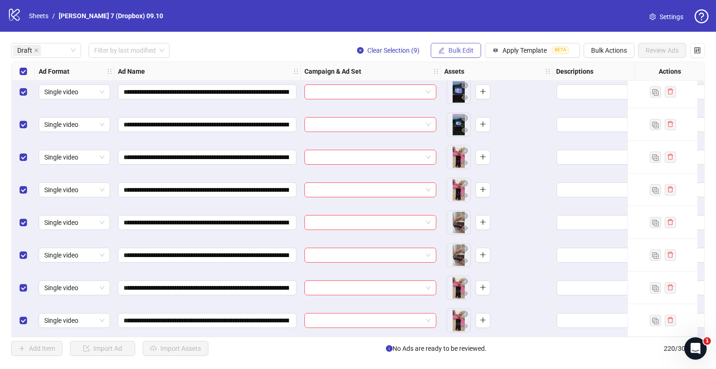
click at [460, 47] on span "Bulk Edit" at bounding box center [460, 50] width 25 height 7
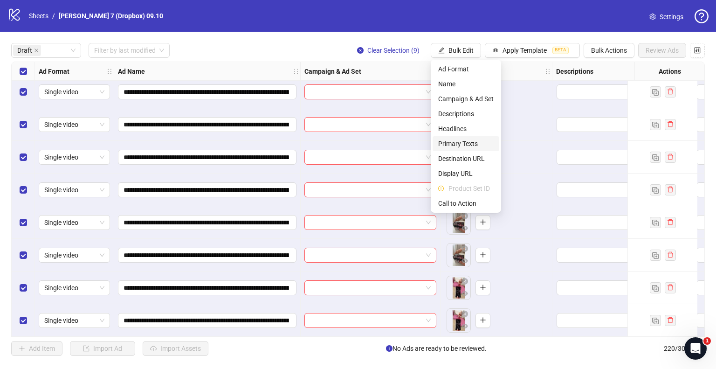
click at [451, 137] on li "Primary Texts" at bounding box center [466, 143] width 67 height 15
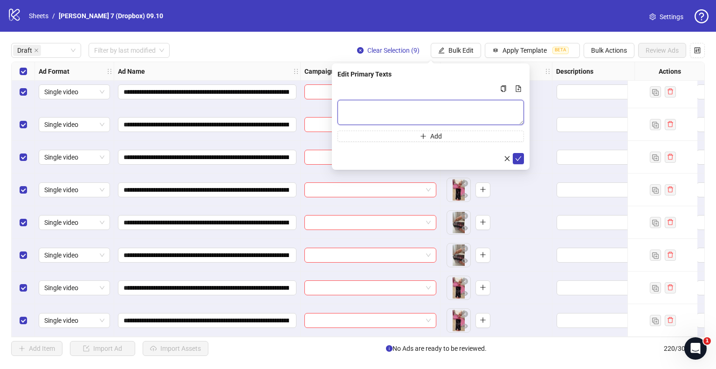
click at [396, 104] on textarea "Multi-text input container - paste or copy values" at bounding box center [430, 112] width 186 height 25
paste textarea "**********"
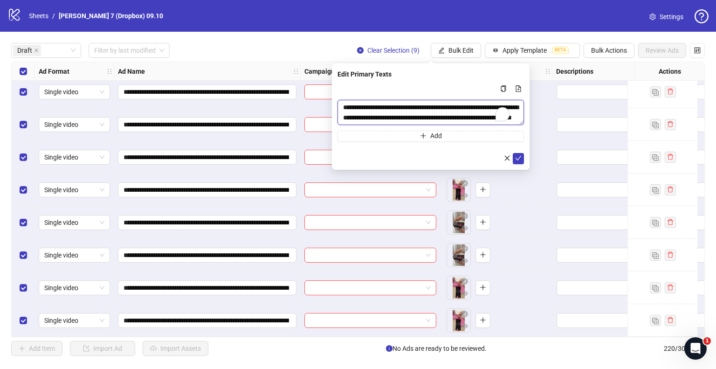
scroll to position [7, 0]
type textarea "**********"
click at [519, 160] on icon "check" at bounding box center [518, 158] width 7 height 7
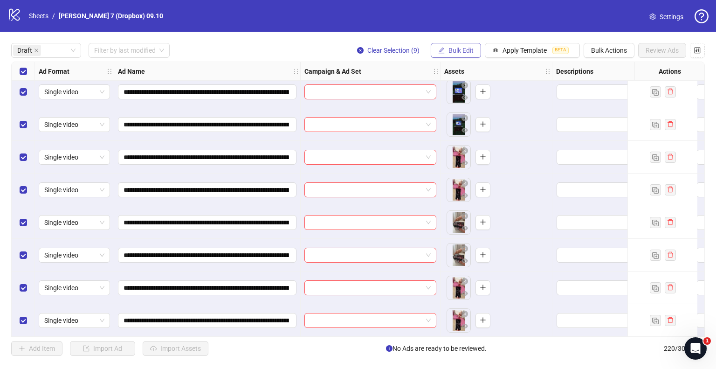
click at [461, 47] on span "Bulk Edit" at bounding box center [460, 50] width 25 height 7
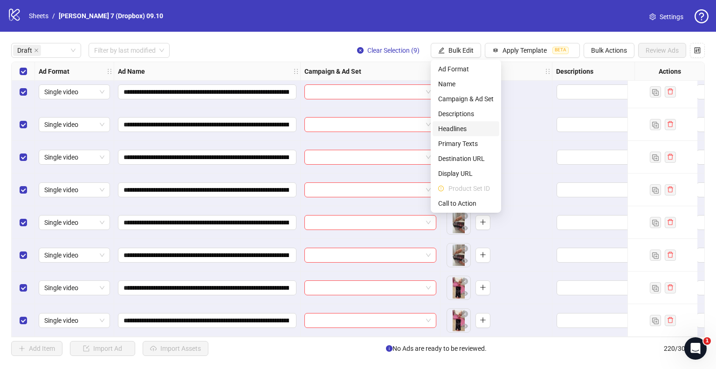
click at [462, 128] on span "Headlines" at bounding box center [465, 129] width 55 height 10
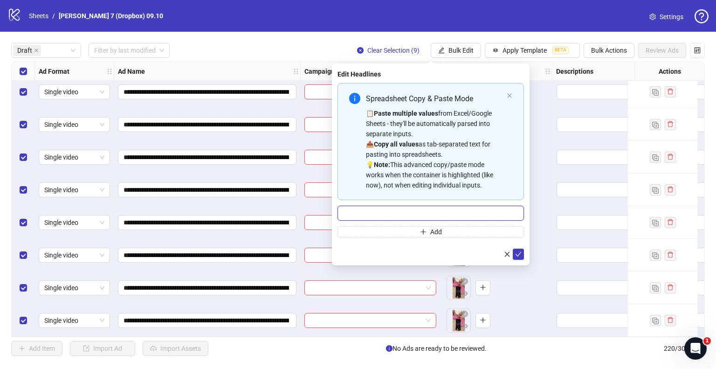
click at [449, 211] on input "Multi-input container - paste or copy values" at bounding box center [430, 213] width 186 height 15
paste input "**********"
type input "**********"
click at [519, 256] on icon "check" at bounding box center [518, 254] width 7 height 7
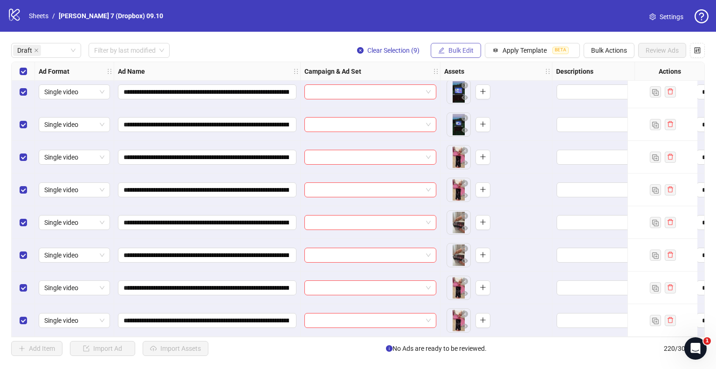
click at [456, 47] on span "Bulk Edit" at bounding box center [460, 50] width 25 height 7
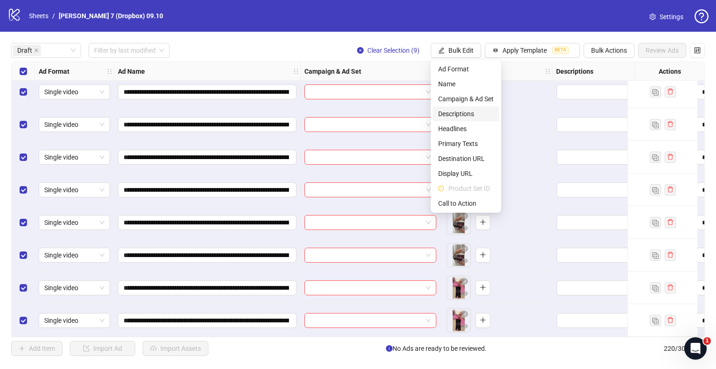
click at [459, 113] on span "Descriptions" at bounding box center [465, 114] width 55 height 10
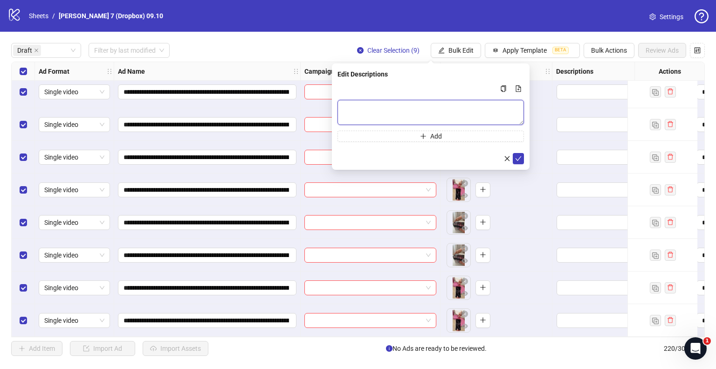
click at [398, 104] on textarea "Multi-text input container - paste or copy values" at bounding box center [430, 112] width 186 height 25
paste textarea "**********"
type textarea "**********"
click at [520, 161] on icon "check" at bounding box center [518, 158] width 7 height 7
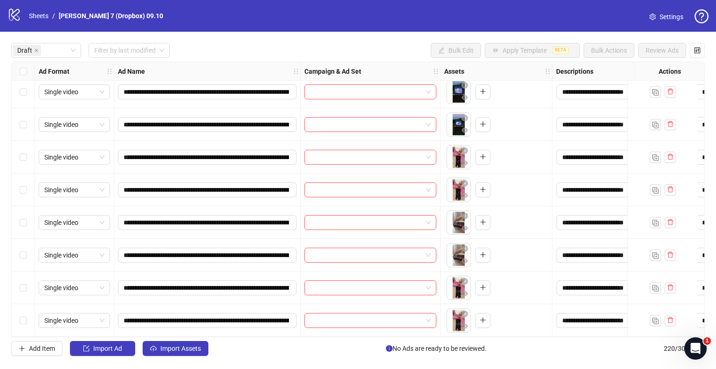
scroll to position [0, 0]
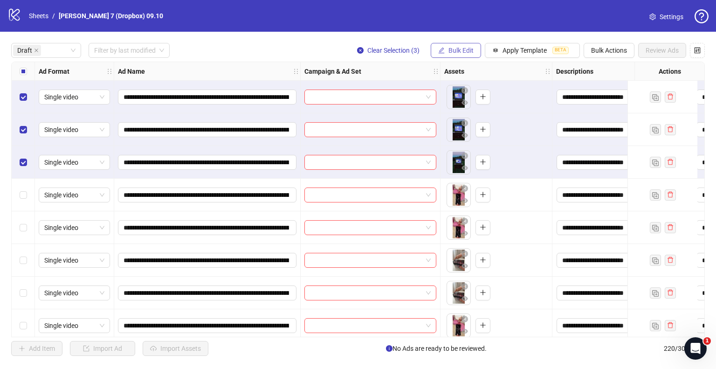
click at [443, 51] on icon "edit" at bounding box center [441, 50] width 7 height 7
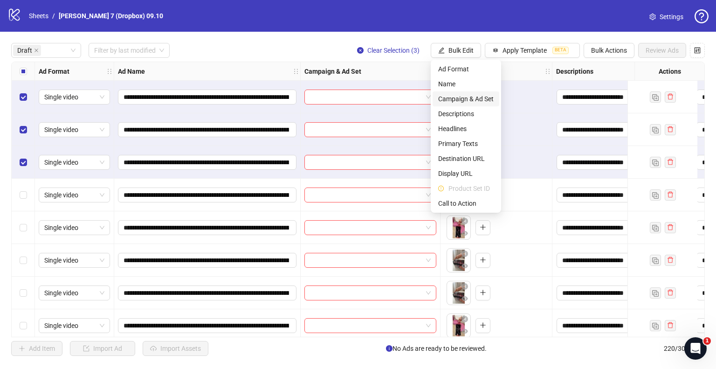
click at [455, 96] on span "Campaign & Ad Set" at bounding box center [465, 99] width 55 height 10
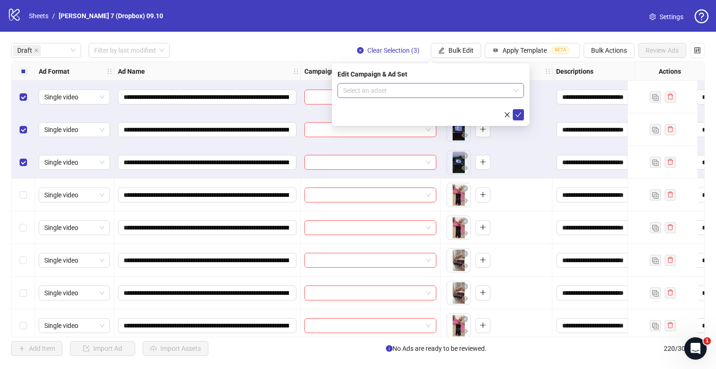
click at [430, 88] on input "search" at bounding box center [426, 90] width 167 height 14
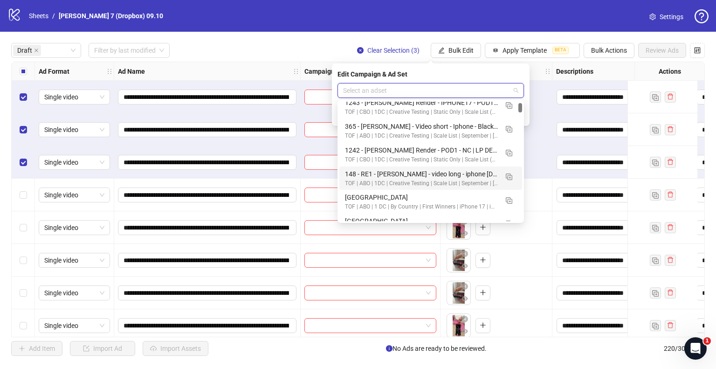
scroll to position [222, 0]
click at [509, 172] on img "button" at bounding box center [509, 175] width 7 height 7
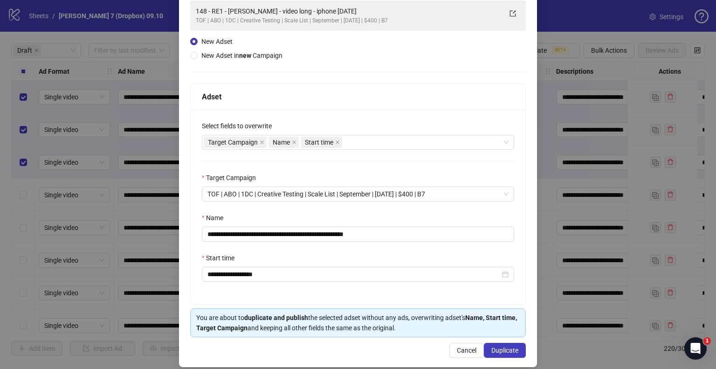
scroll to position [71, 0]
drag, startPoint x: 319, startPoint y: 231, endPoint x: 135, endPoint y: 228, distance: 184.1
click at [135, 228] on div "**********" at bounding box center [358, 184] width 716 height 369
paste input "********"
drag, startPoint x: 386, startPoint y: 234, endPoint x: 461, endPoint y: 239, distance: 75.2
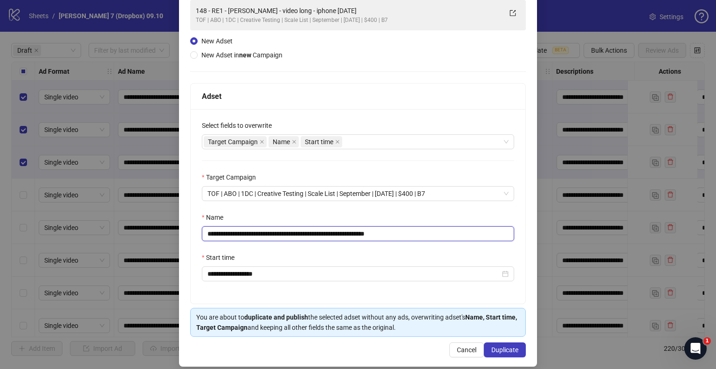
click at [461, 239] on input "**********" at bounding box center [358, 233] width 312 height 15
type input "**********"
click at [492, 346] on span "Duplicate" at bounding box center [504, 349] width 27 height 7
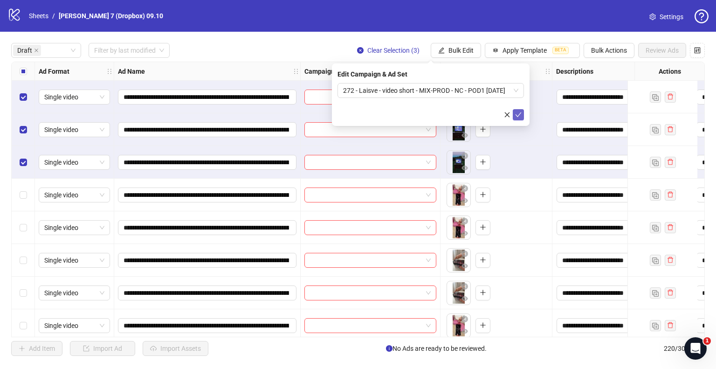
click at [515, 113] on icon "check" at bounding box center [518, 114] width 7 height 7
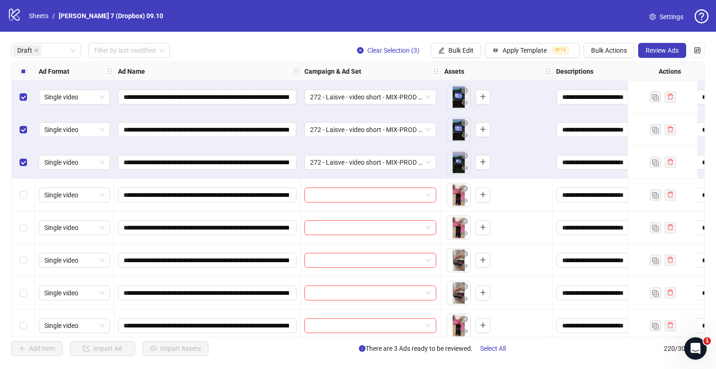
click at [27, 69] on div "Select all rows" at bounding box center [23, 71] width 23 height 19
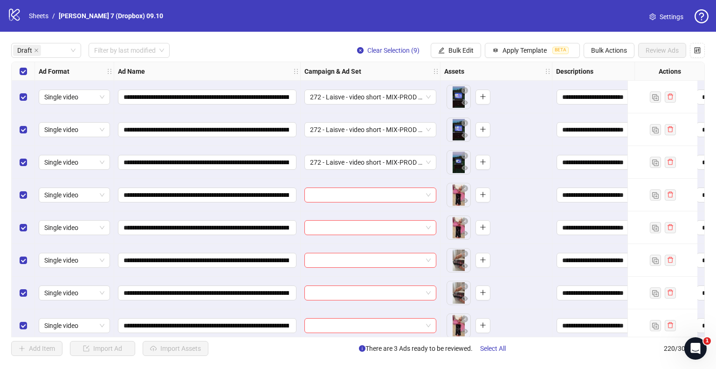
click at [27, 69] on div "Select all rows" at bounding box center [23, 71] width 23 height 19
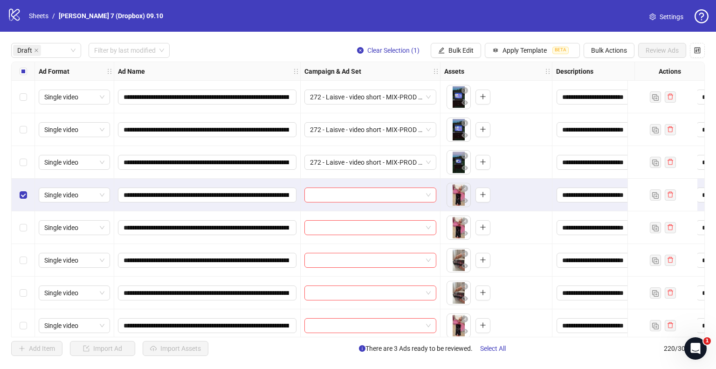
scroll to position [41, 0]
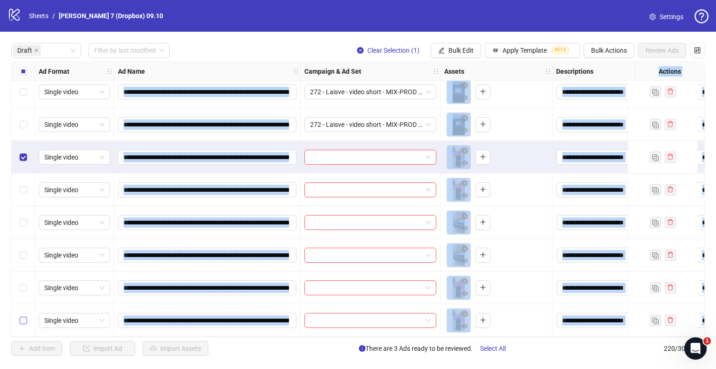
click at [25, 320] on label "Select row 9" at bounding box center [23, 320] width 7 height 10
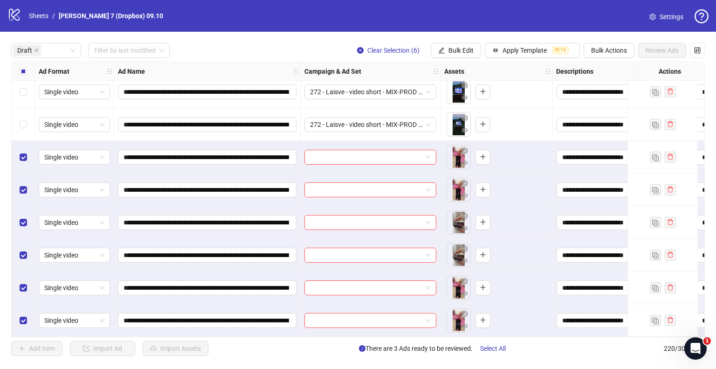
click at [358, 34] on div "**********" at bounding box center [358, 199] width 716 height 335
click at [456, 54] on span "Bulk Edit" at bounding box center [460, 50] width 25 height 7
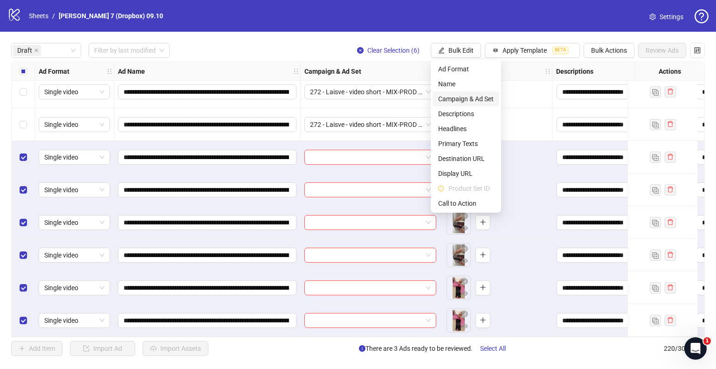
click at [465, 94] on span "Campaign & Ad Set" at bounding box center [465, 99] width 55 height 10
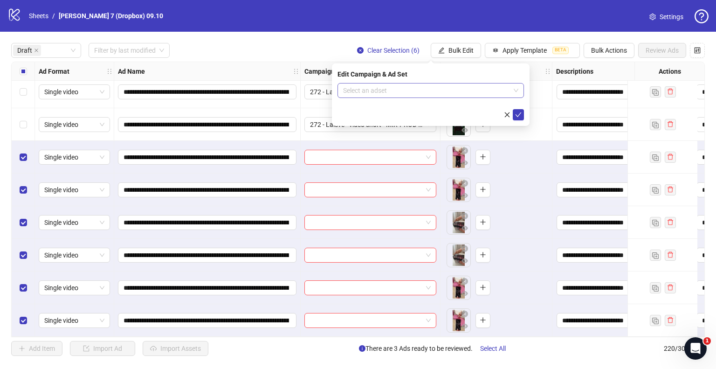
click at [417, 91] on input "search" at bounding box center [426, 90] width 167 height 14
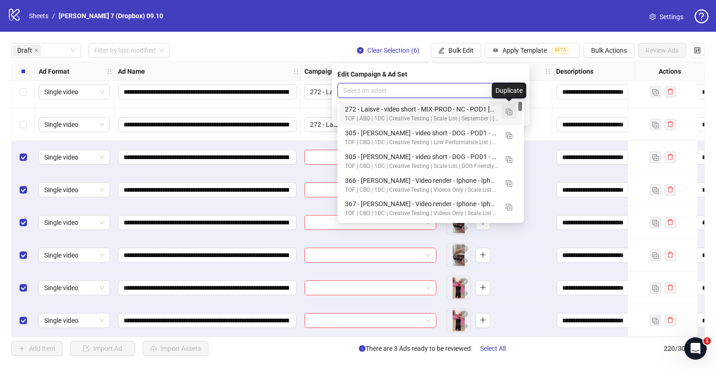
click at [508, 113] on img "button" at bounding box center [509, 112] width 7 height 7
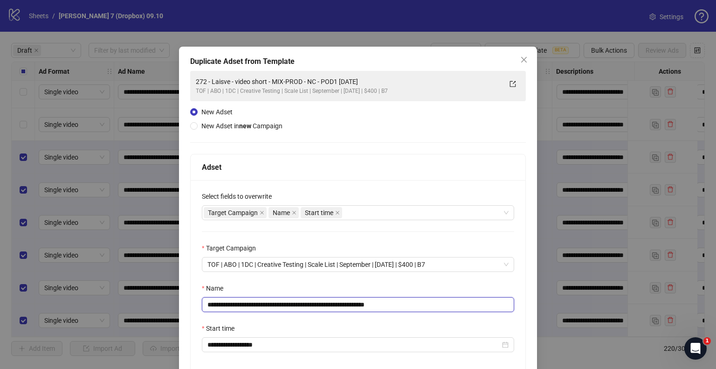
drag, startPoint x: 348, startPoint y: 303, endPoint x: 157, endPoint y: 276, distance: 193.5
click at [157, 276] on div "**********" at bounding box center [358, 184] width 716 height 369
paste input "text"
drag, startPoint x: 372, startPoint y: 303, endPoint x: 460, endPoint y: 311, distance: 88.9
click at [460, 311] on div "**********" at bounding box center [358, 277] width 335 height 194
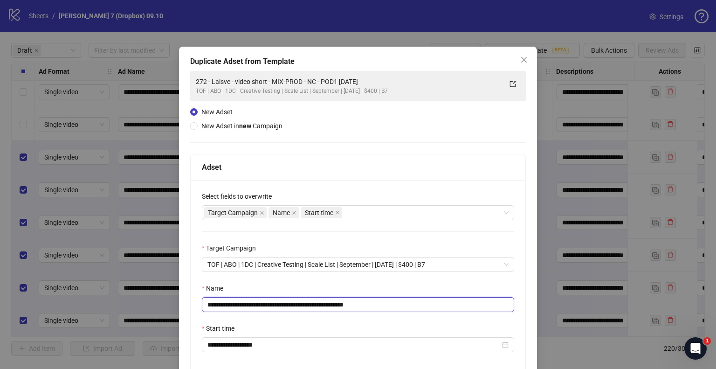
scroll to position [79, 0]
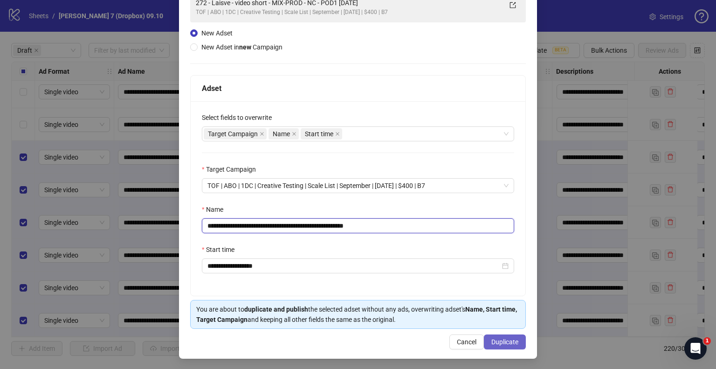
type input "**********"
click at [502, 341] on span "Duplicate" at bounding box center [504, 341] width 27 height 7
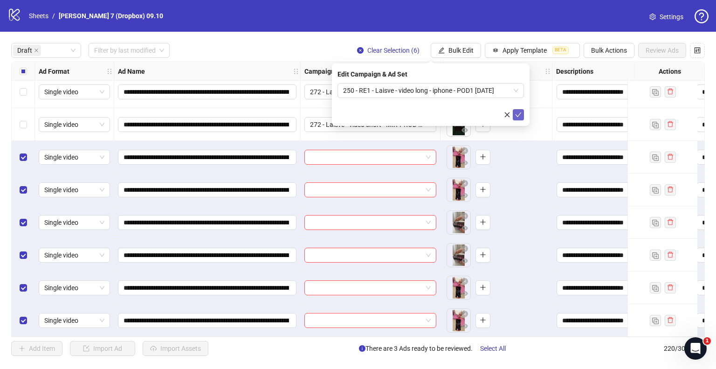
click at [519, 119] on button "submit" at bounding box center [518, 114] width 11 height 11
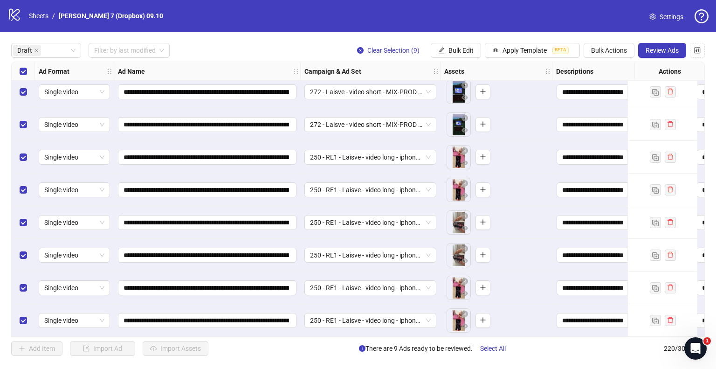
scroll to position [0, 0]
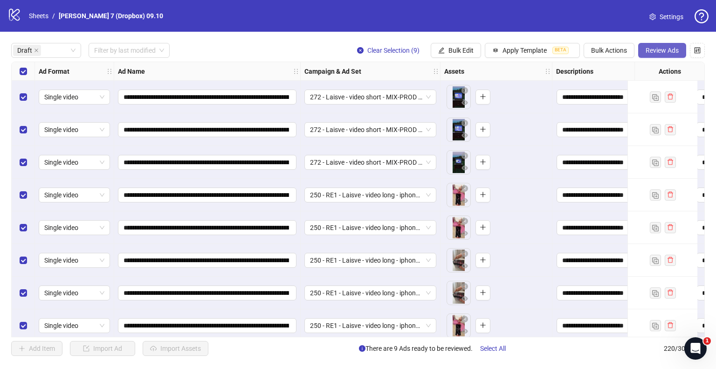
click at [654, 47] on span "Review Ads" at bounding box center [662, 50] width 33 height 7
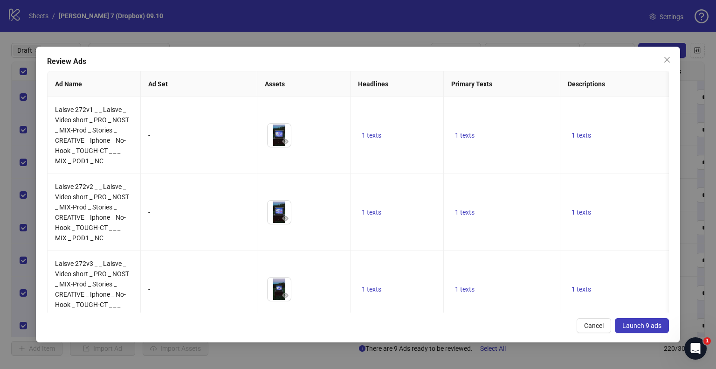
click at [635, 320] on button "Launch 9 ads" at bounding box center [642, 325] width 54 height 15
